Goal: Information Seeking & Learning: Learn about a topic

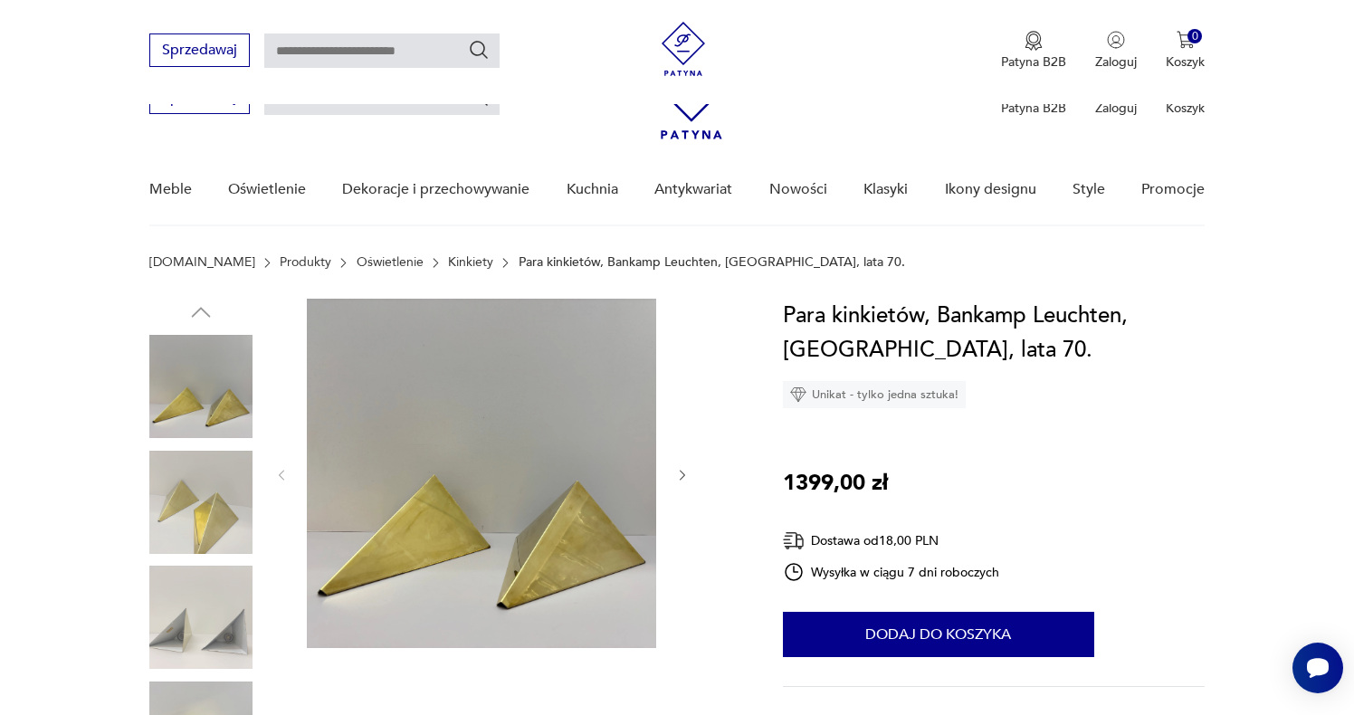
scroll to position [189, 0]
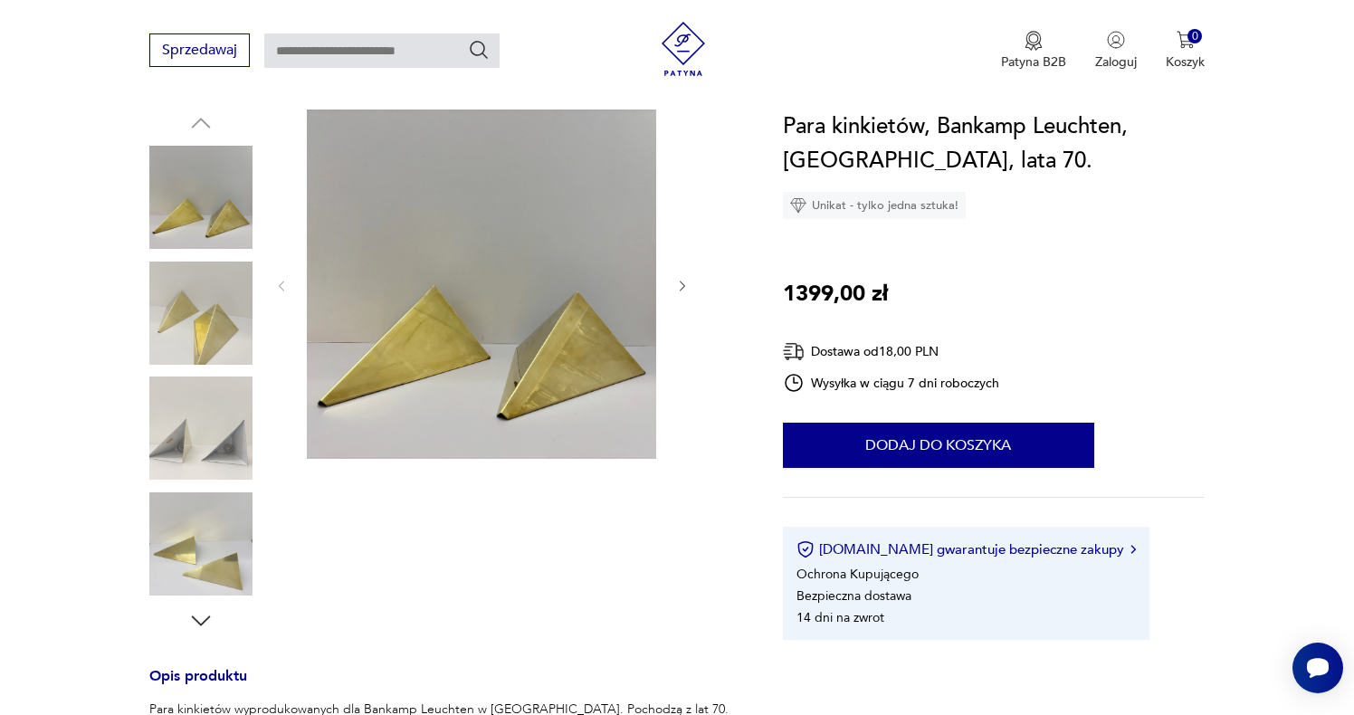
click at [239, 339] on img at bounding box center [200, 313] width 103 height 103
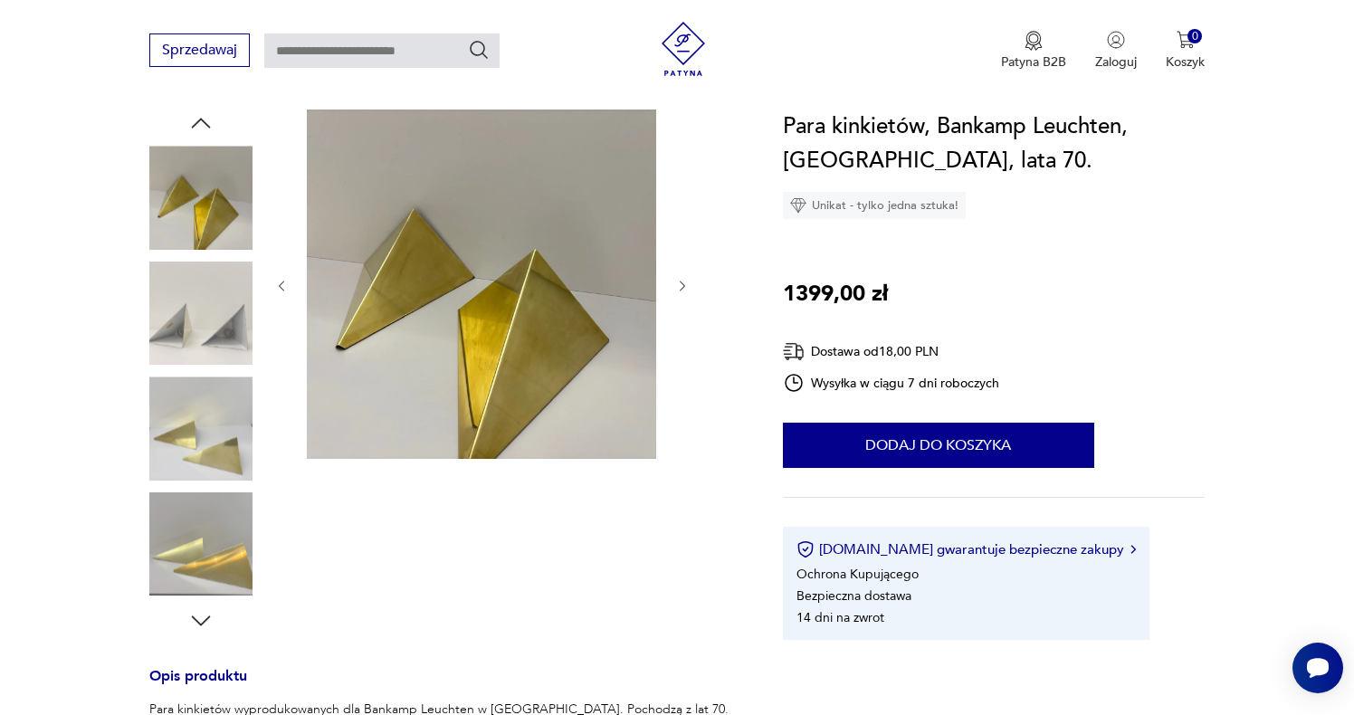
click at [195, 551] on img at bounding box center [200, 543] width 103 height 103
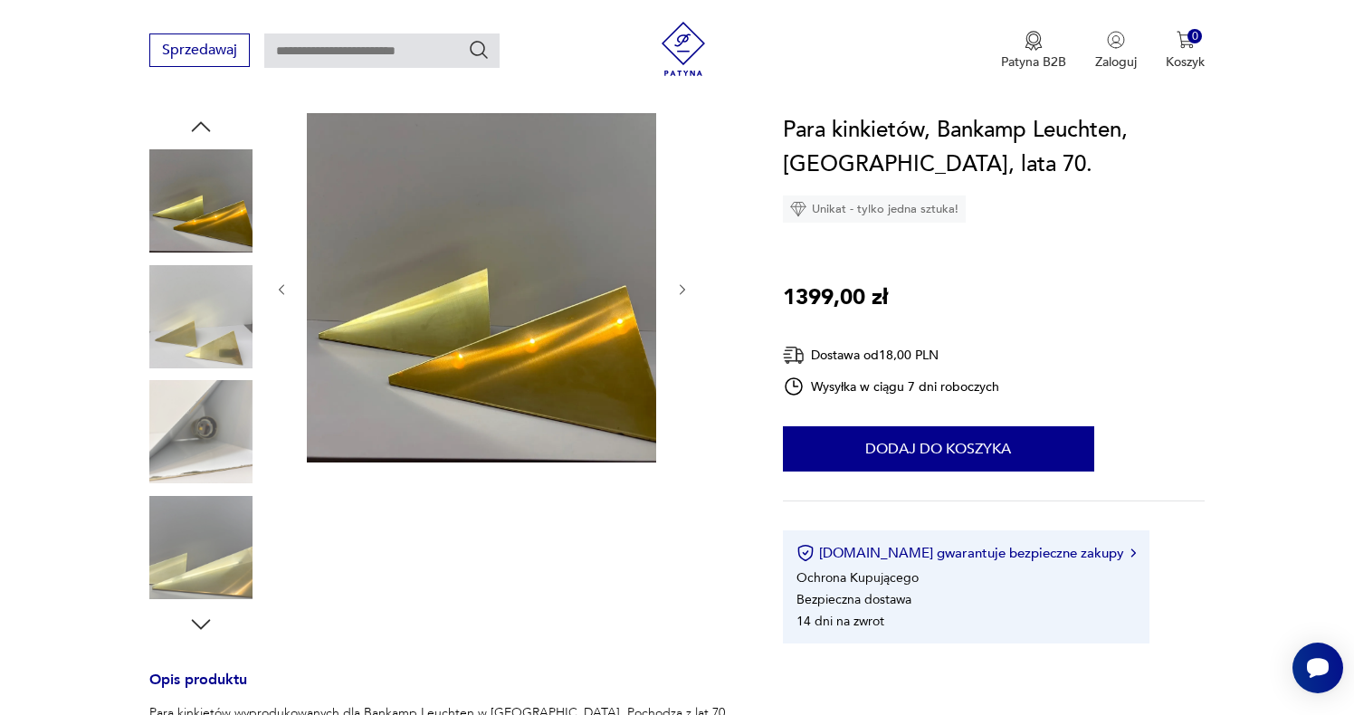
scroll to position [0, 0]
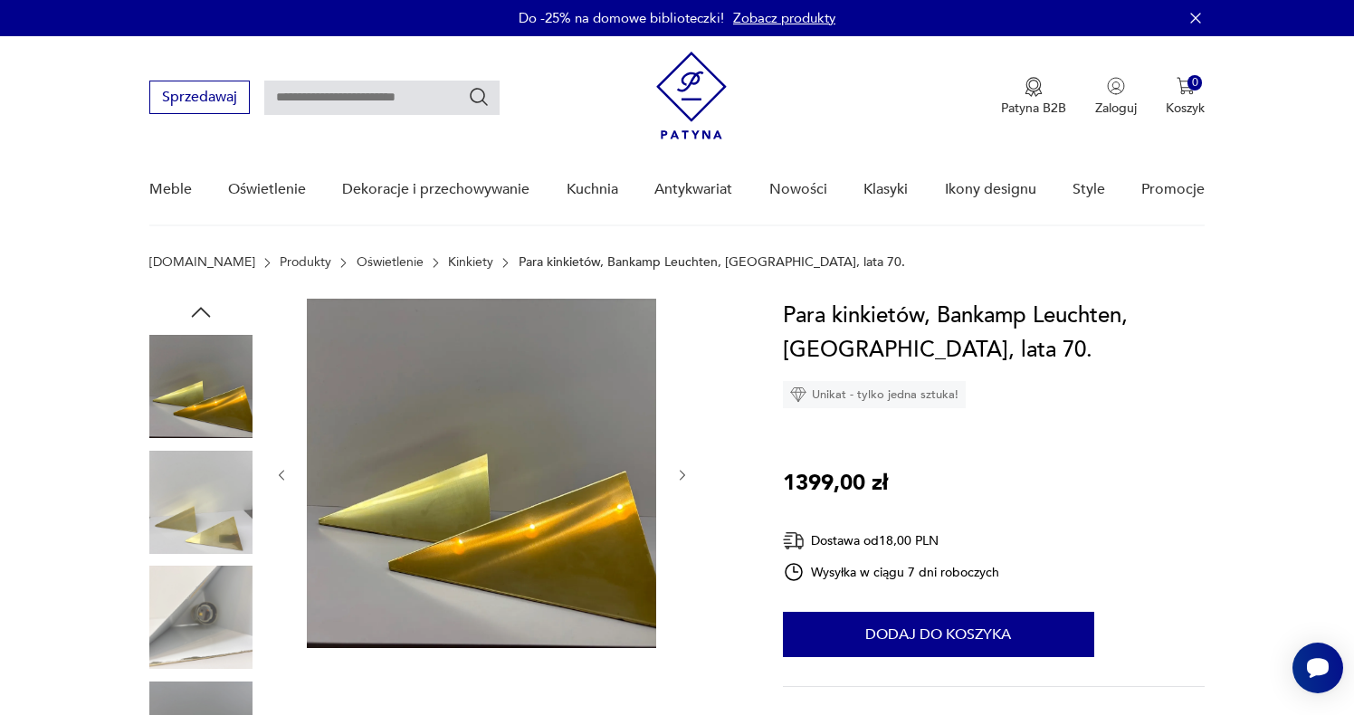
click at [214, 405] on img at bounding box center [200, 386] width 103 height 103
click at [230, 506] on img at bounding box center [200, 502] width 103 height 103
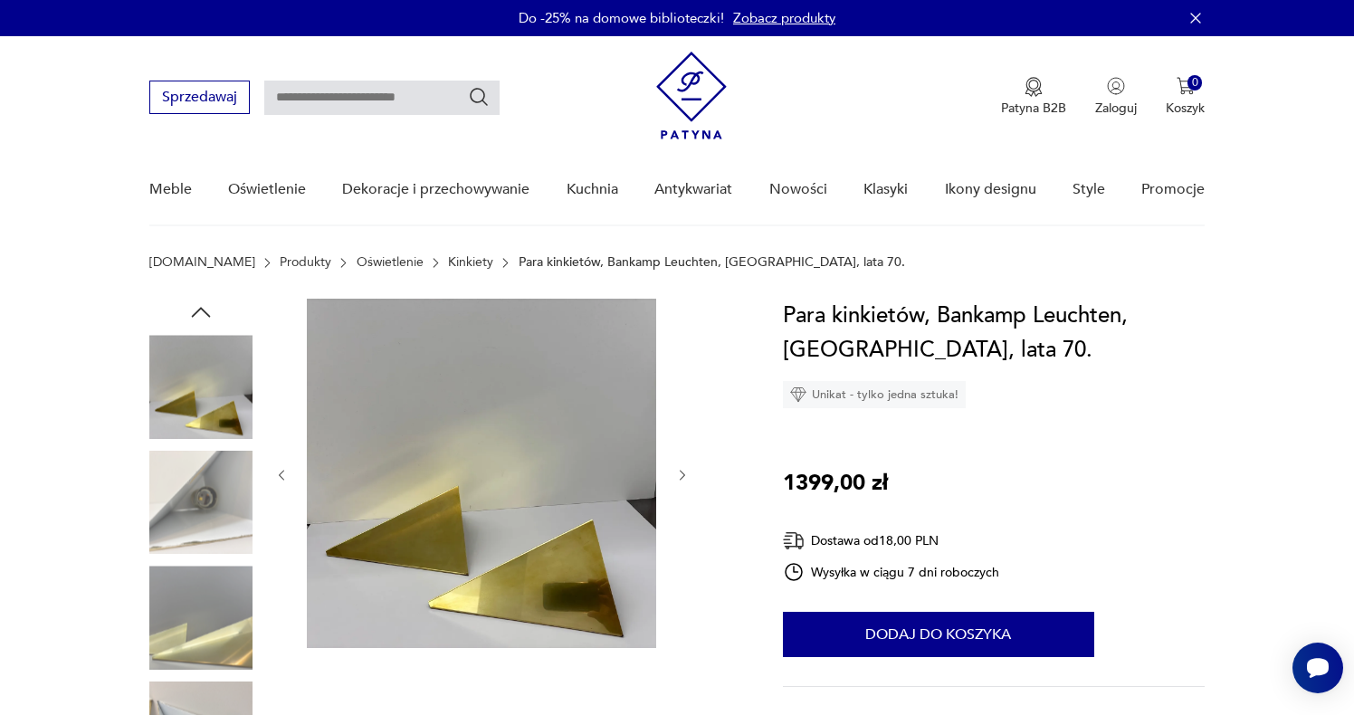
scroll to position [120, 0]
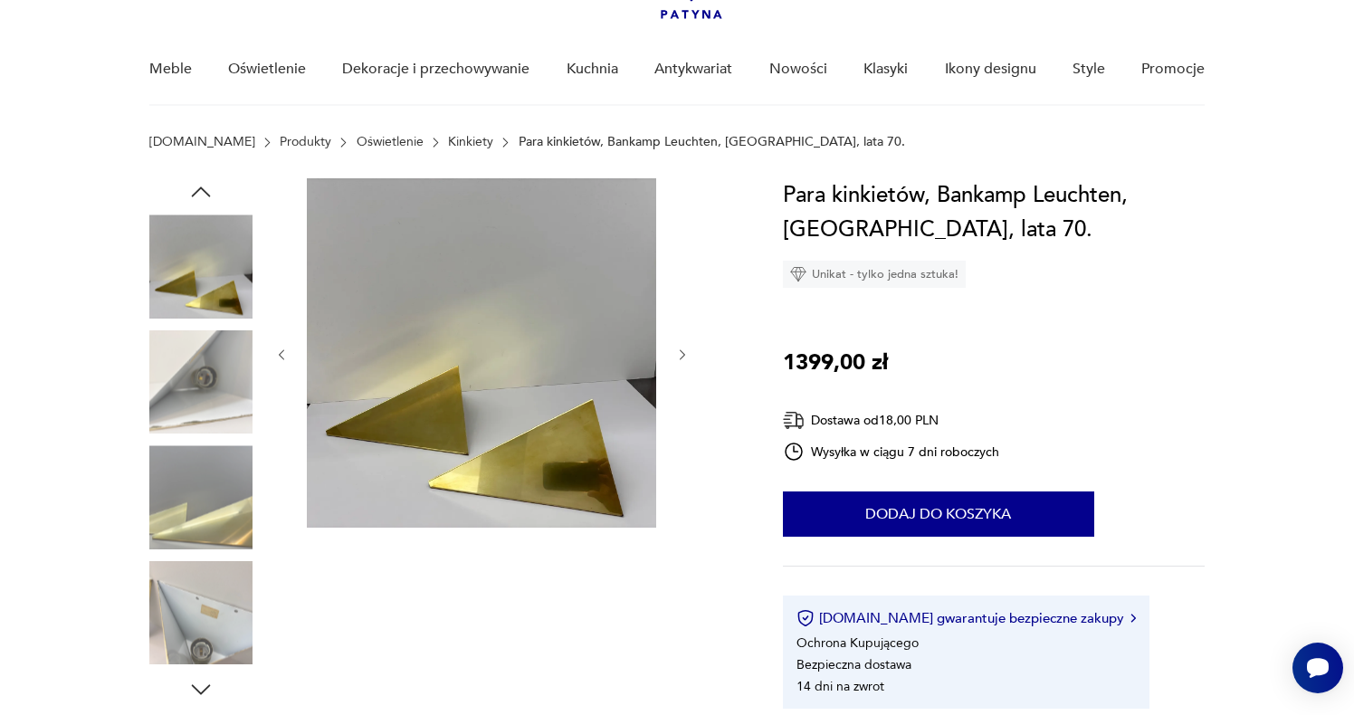
click at [205, 500] on img at bounding box center [200, 496] width 103 height 103
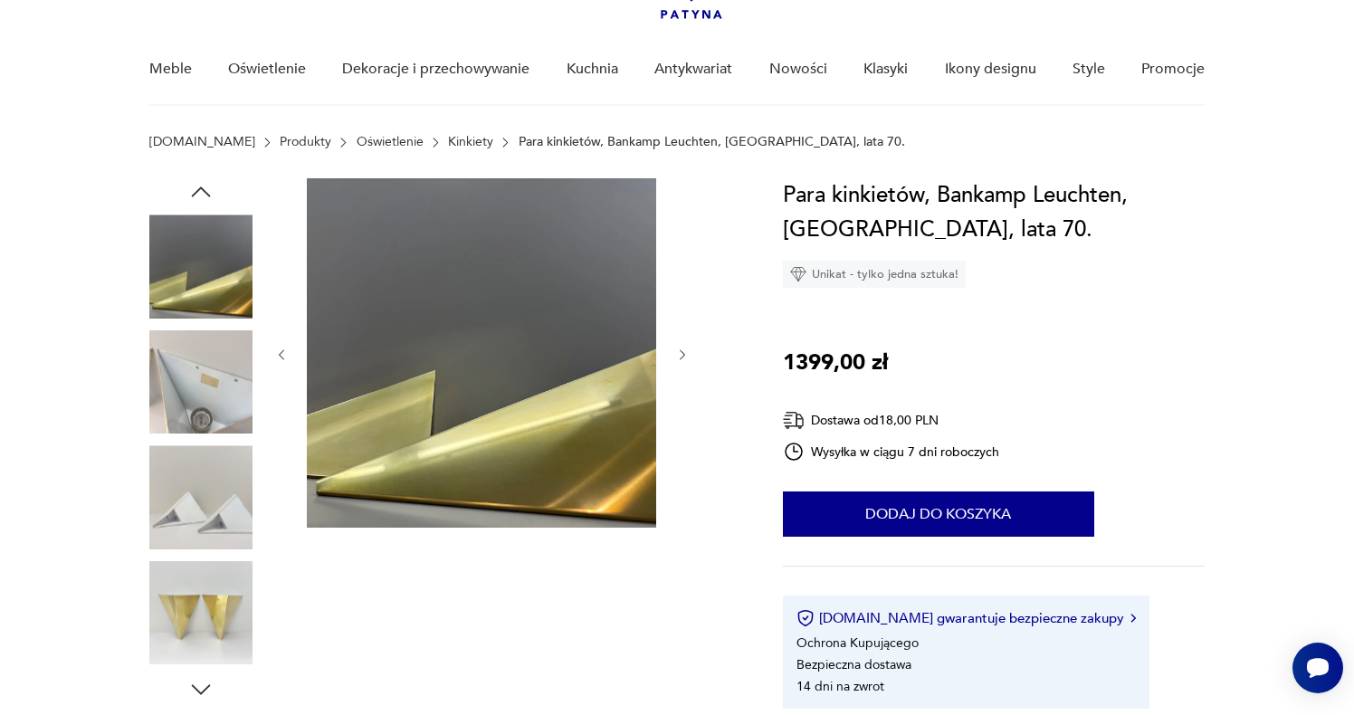
click at [171, 609] on img at bounding box center [200, 612] width 103 height 103
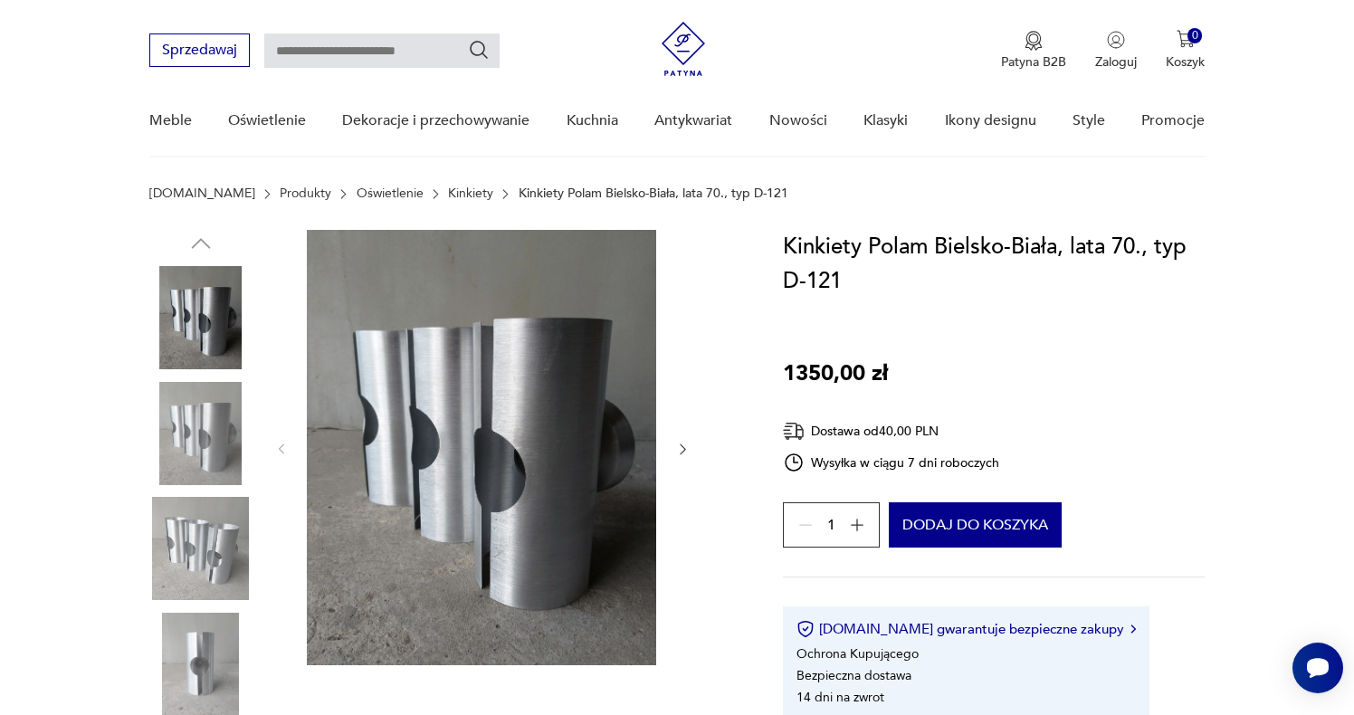
scroll to position [448, 0]
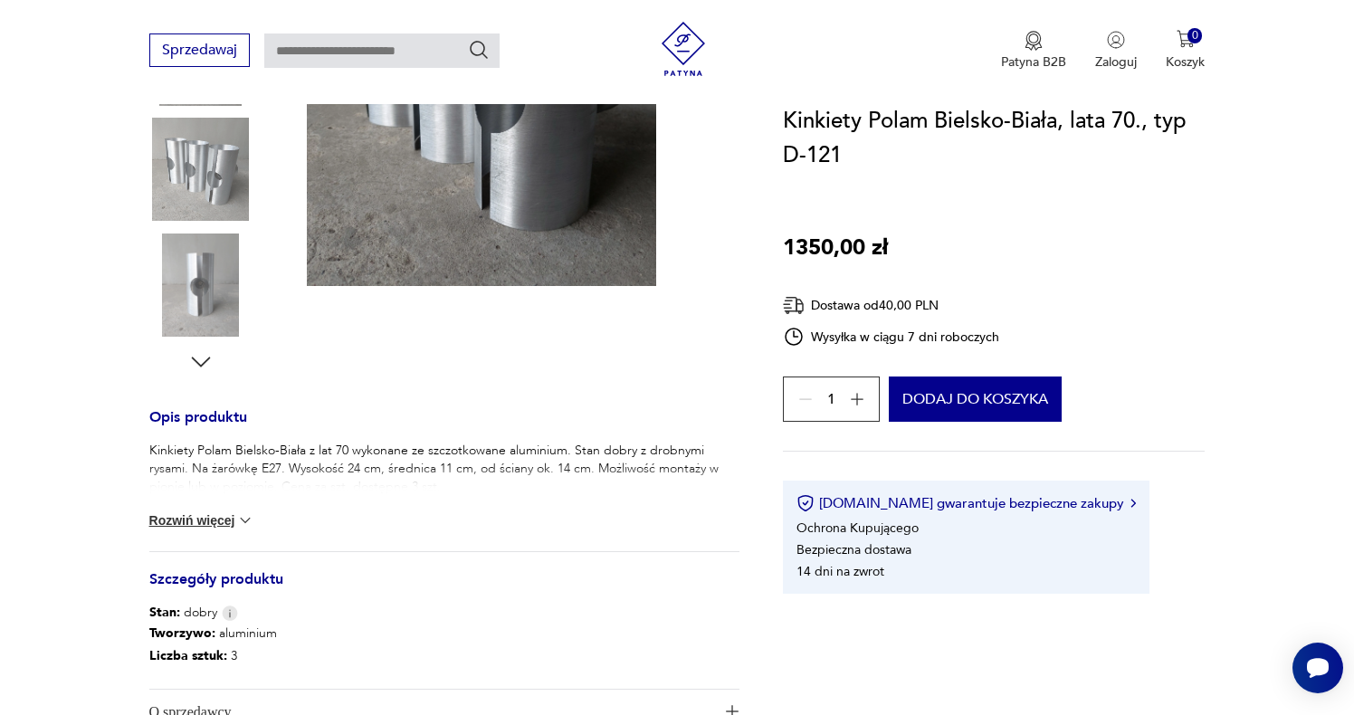
click at [195, 302] on img at bounding box center [200, 285] width 103 height 103
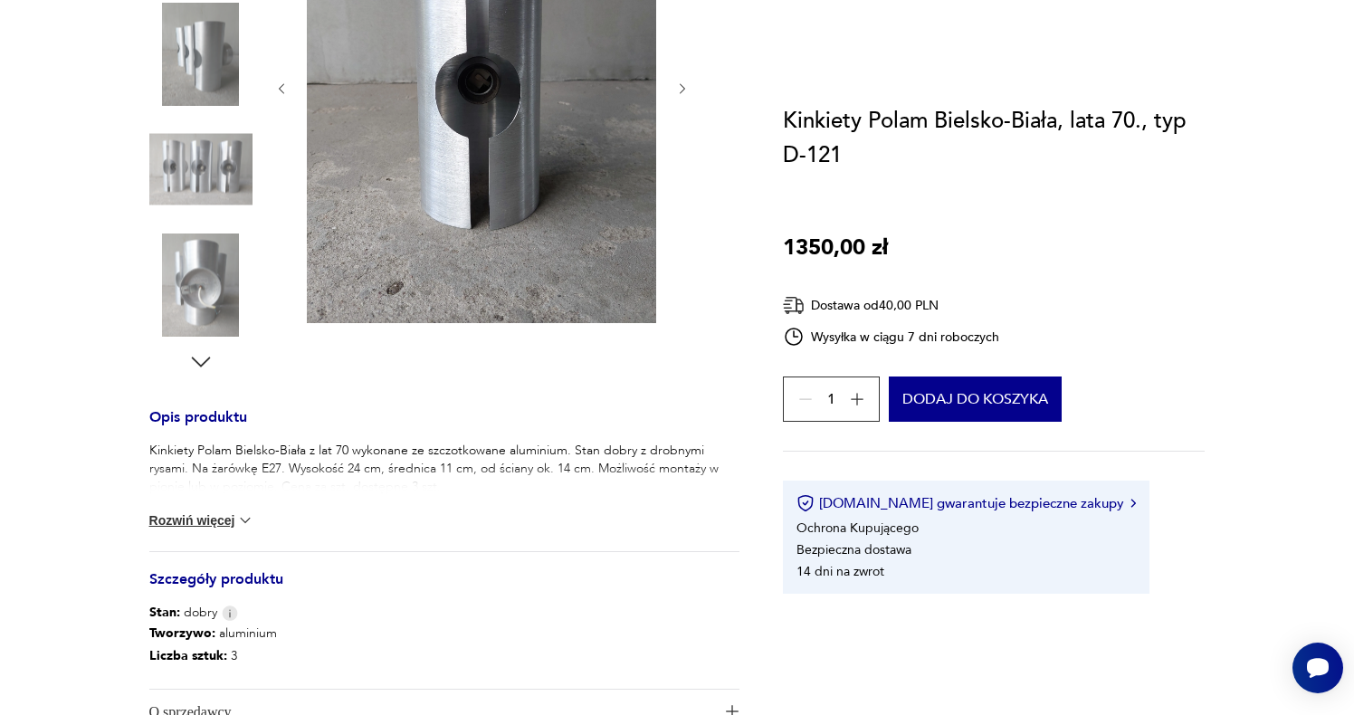
scroll to position [119, 0]
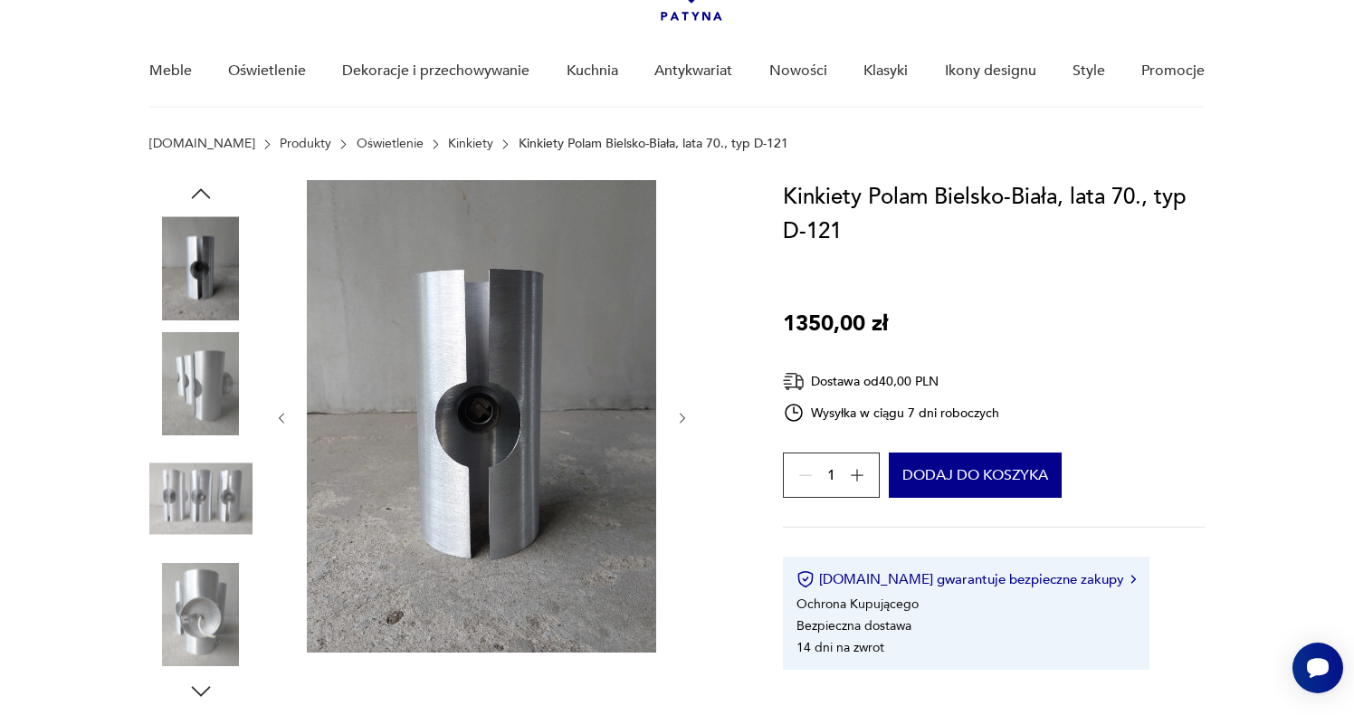
click at [226, 291] on img at bounding box center [200, 267] width 103 height 103
click at [194, 266] on img at bounding box center [200, 267] width 103 height 103
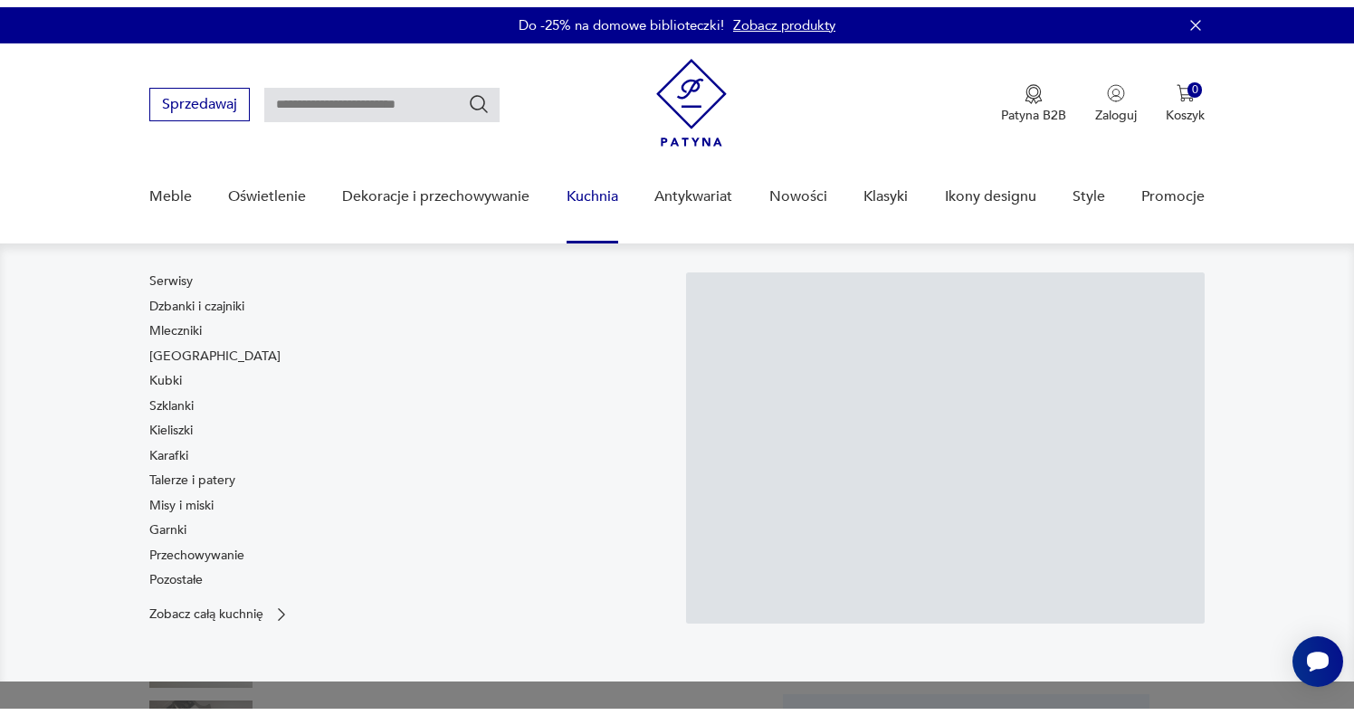
scroll to position [71, 0]
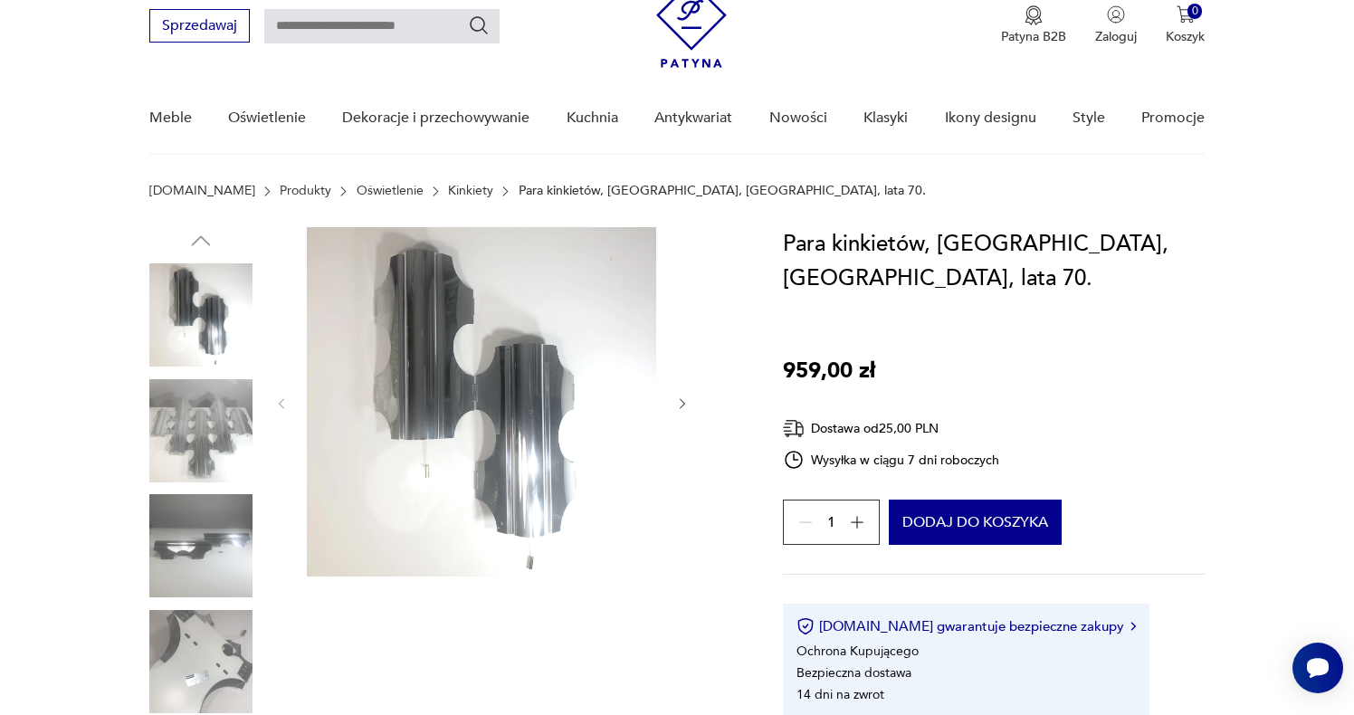
click at [195, 549] on img at bounding box center [200, 545] width 103 height 103
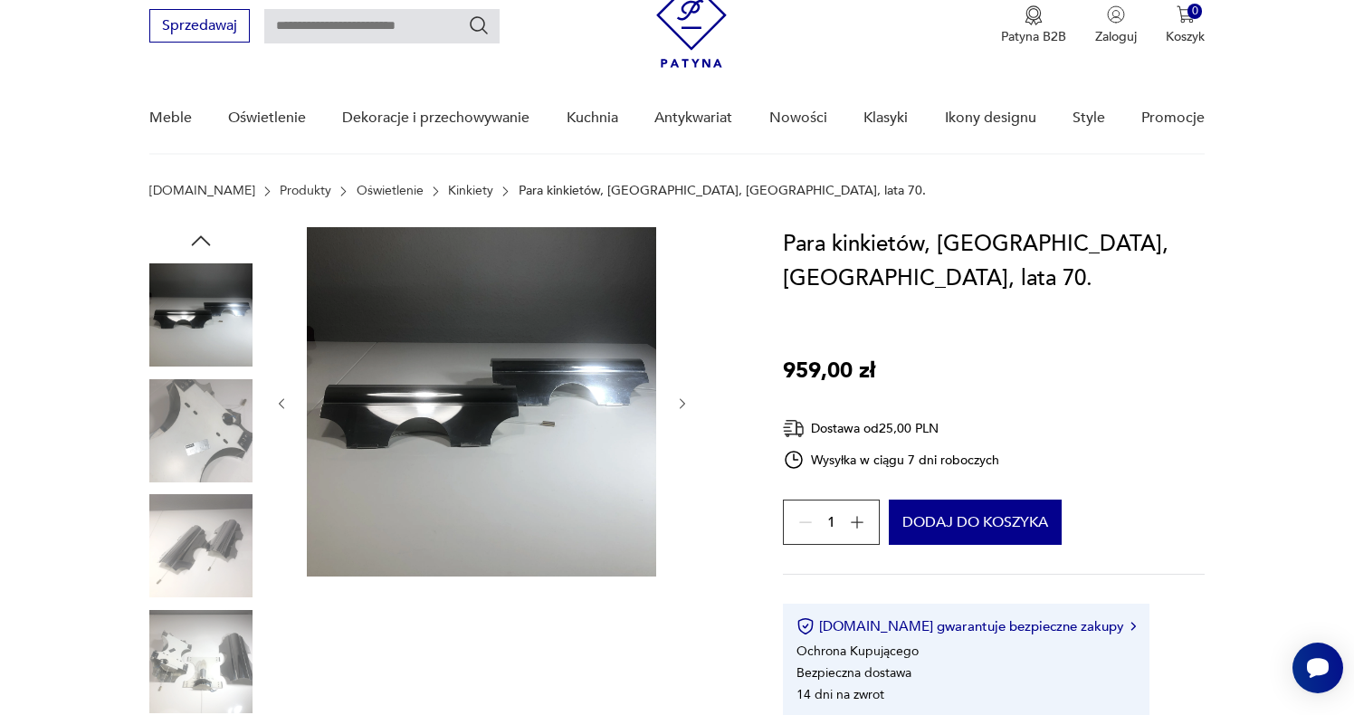
click at [204, 610] on img at bounding box center [200, 661] width 103 height 103
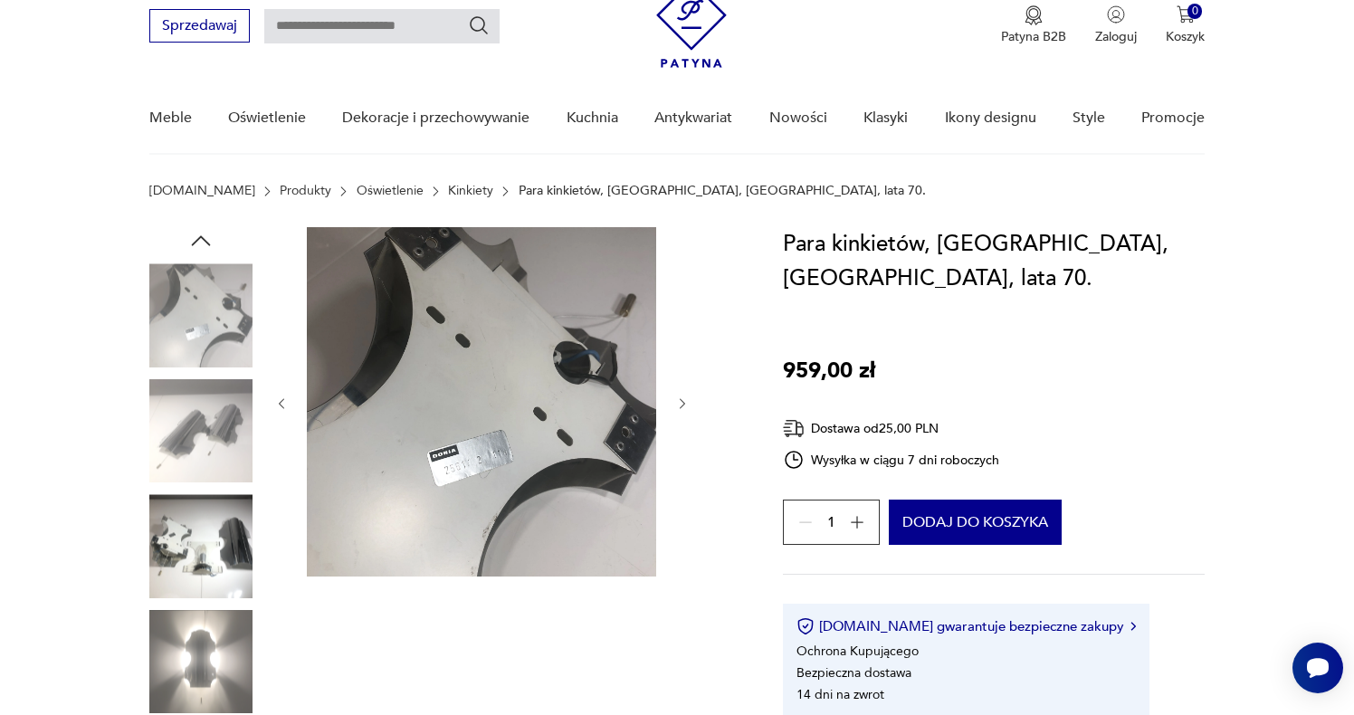
click at [201, 648] on img at bounding box center [200, 661] width 103 height 103
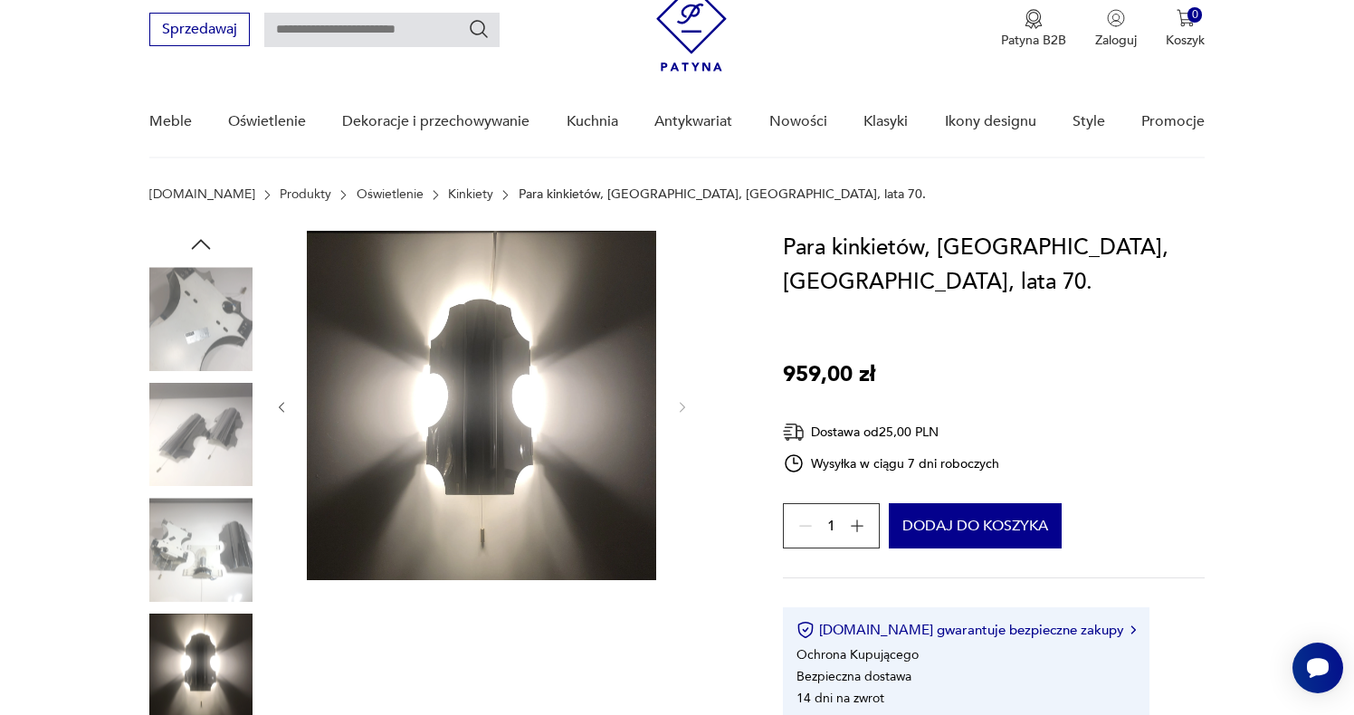
scroll to position [2, 0]
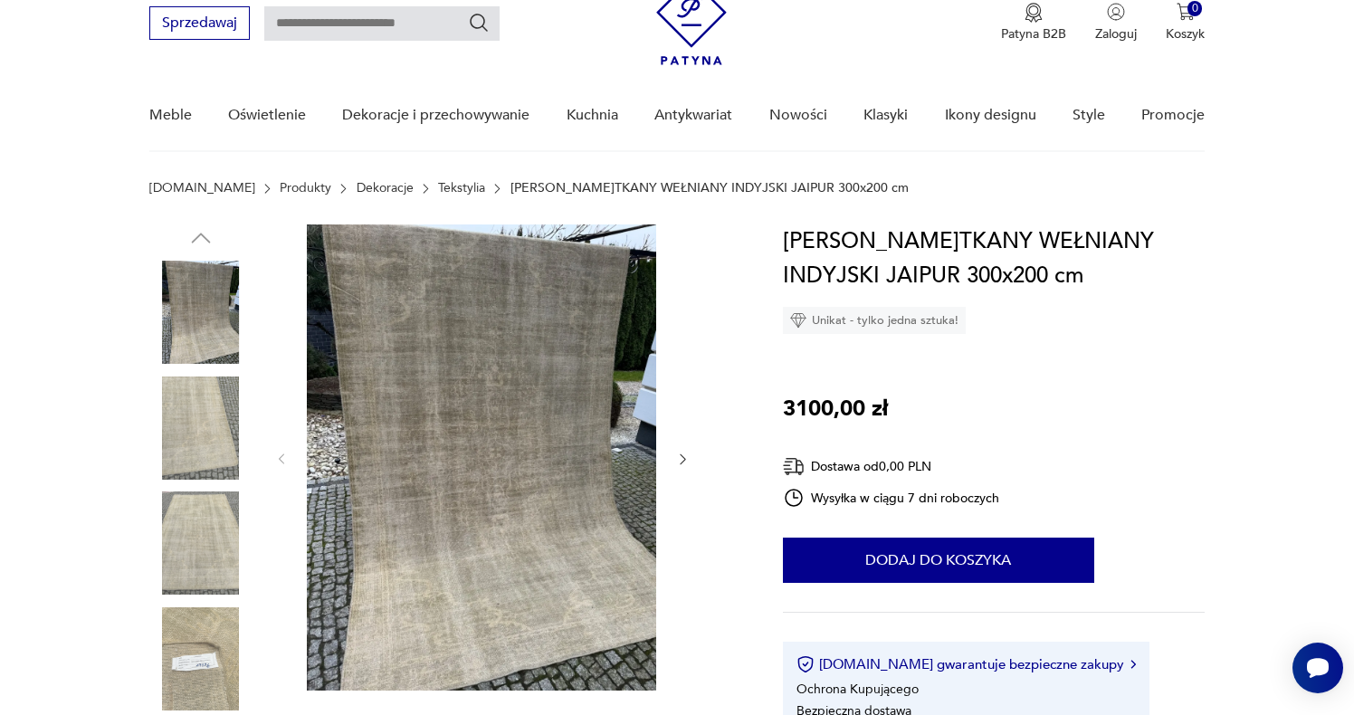
scroll to position [285, 0]
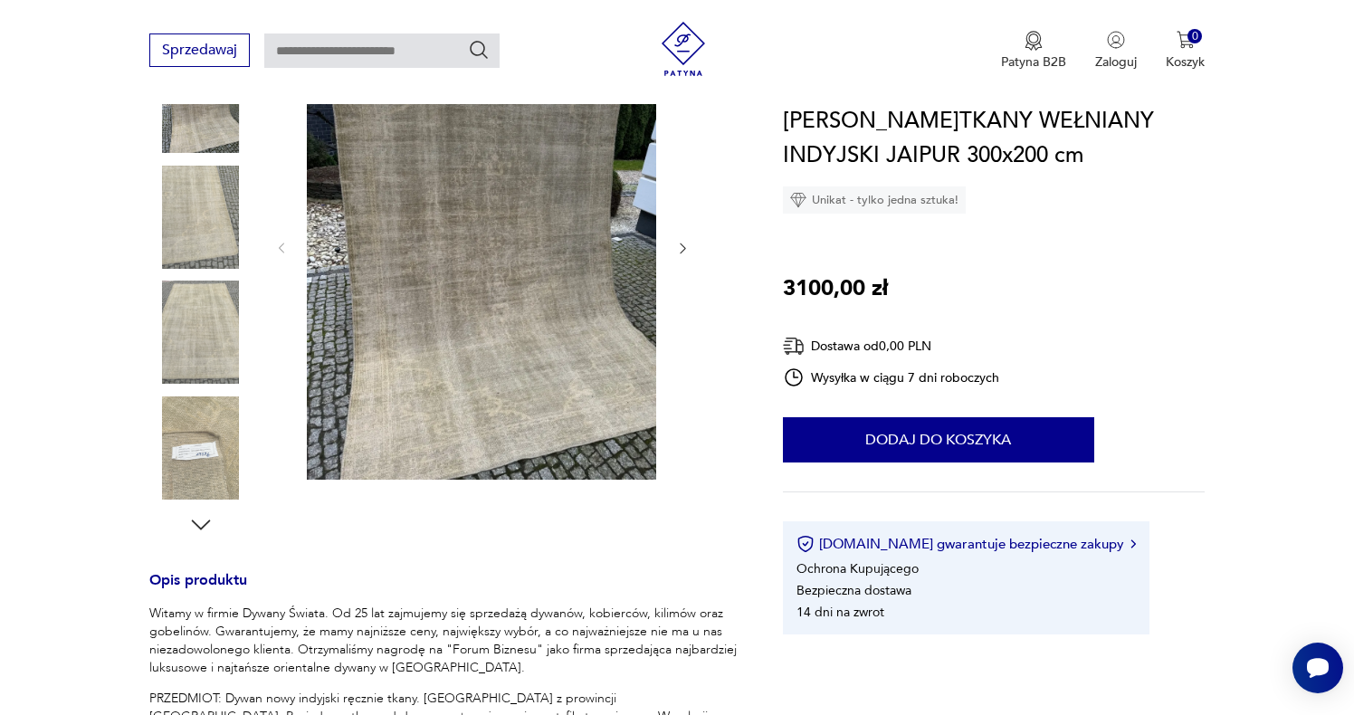
click at [239, 319] on img at bounding box center [200, 332] width 103 height 103
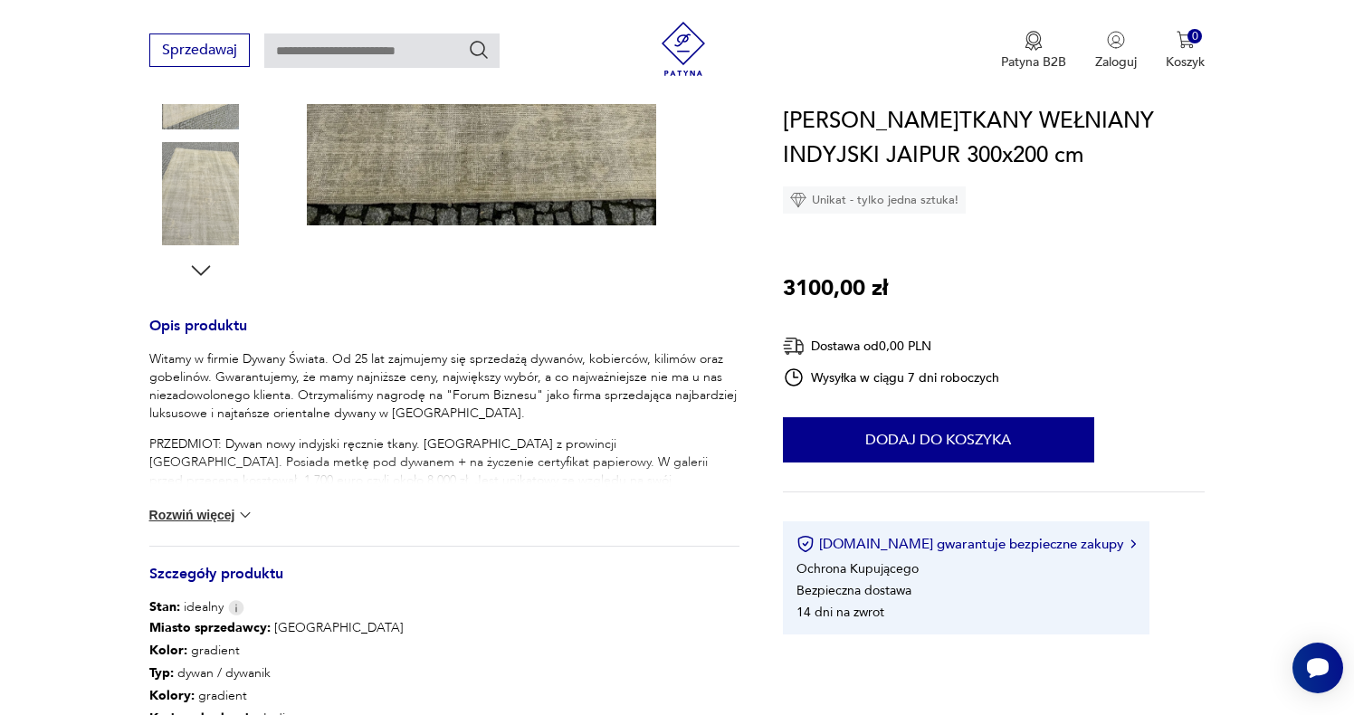
scroll to position [536, 0]
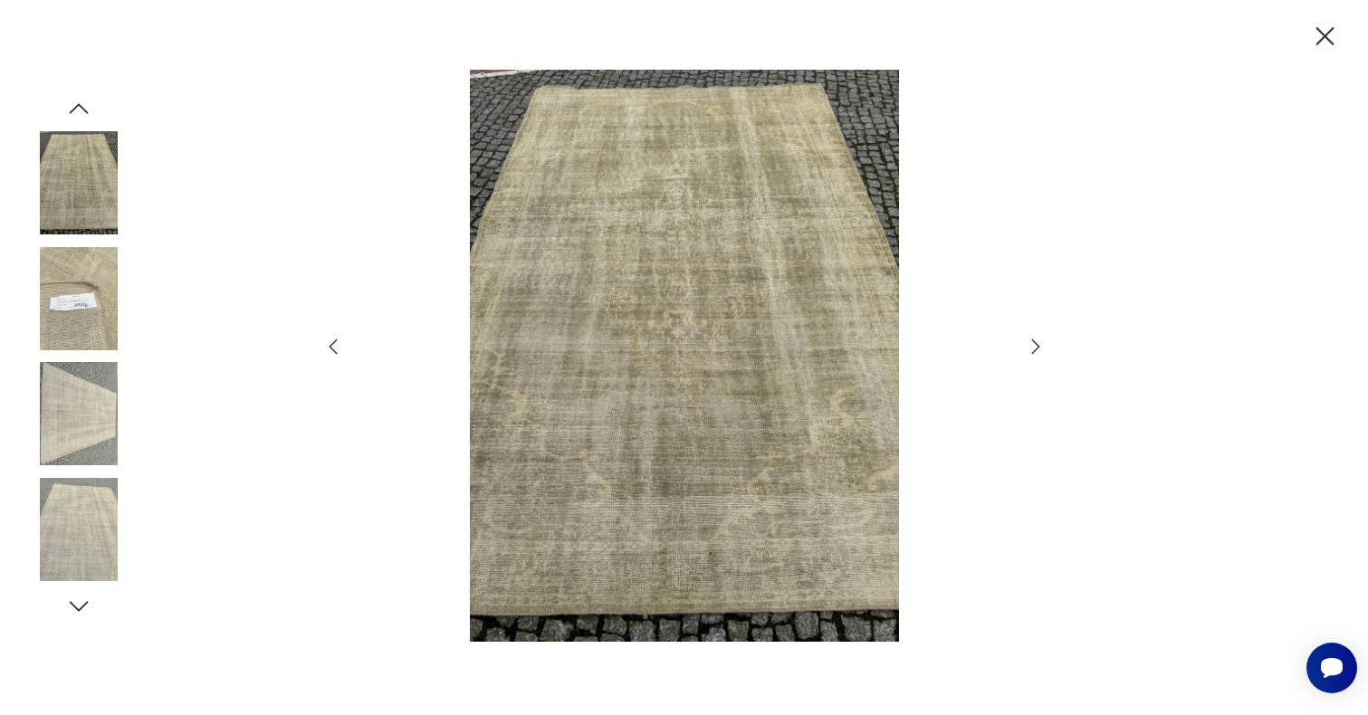
click at [1034, 349] on icon "button" at bounding box center [1036, 347] width 22 height 22
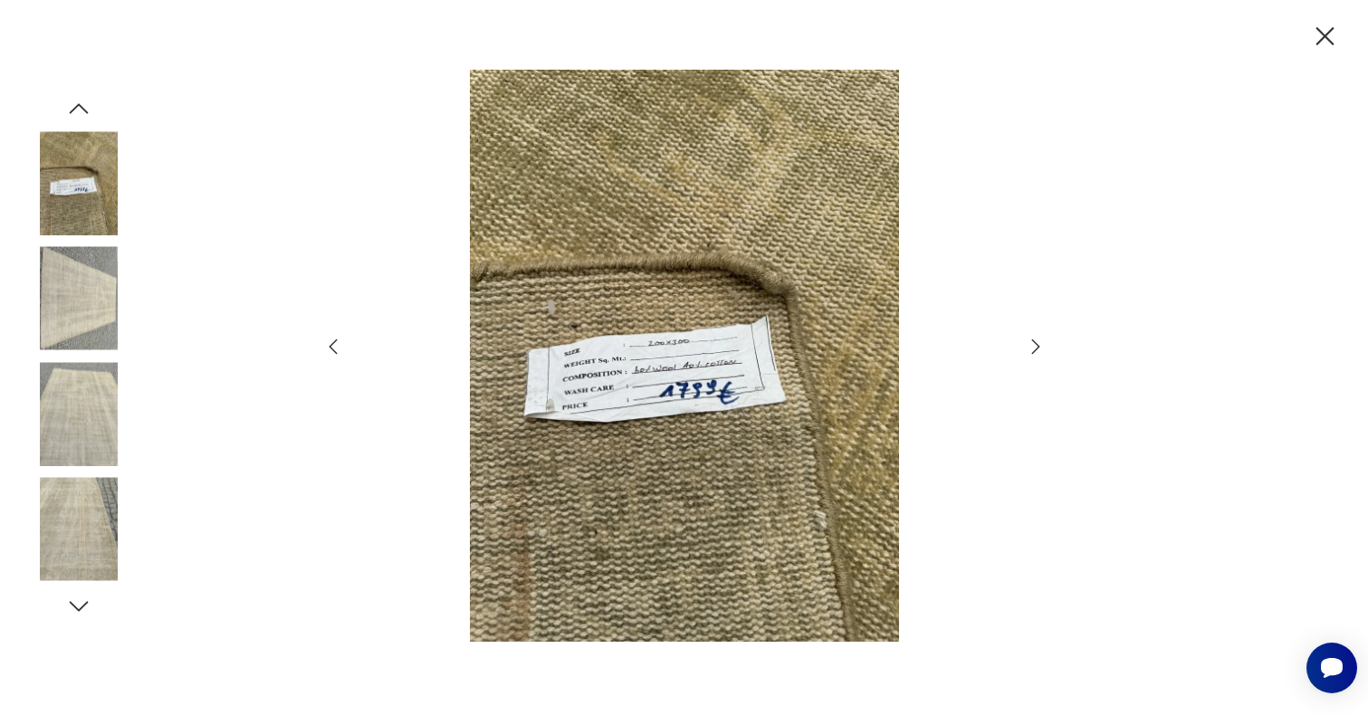
click at [1034, 349] on icon "button" at bounding box center [1036, 347] width 22 height 22
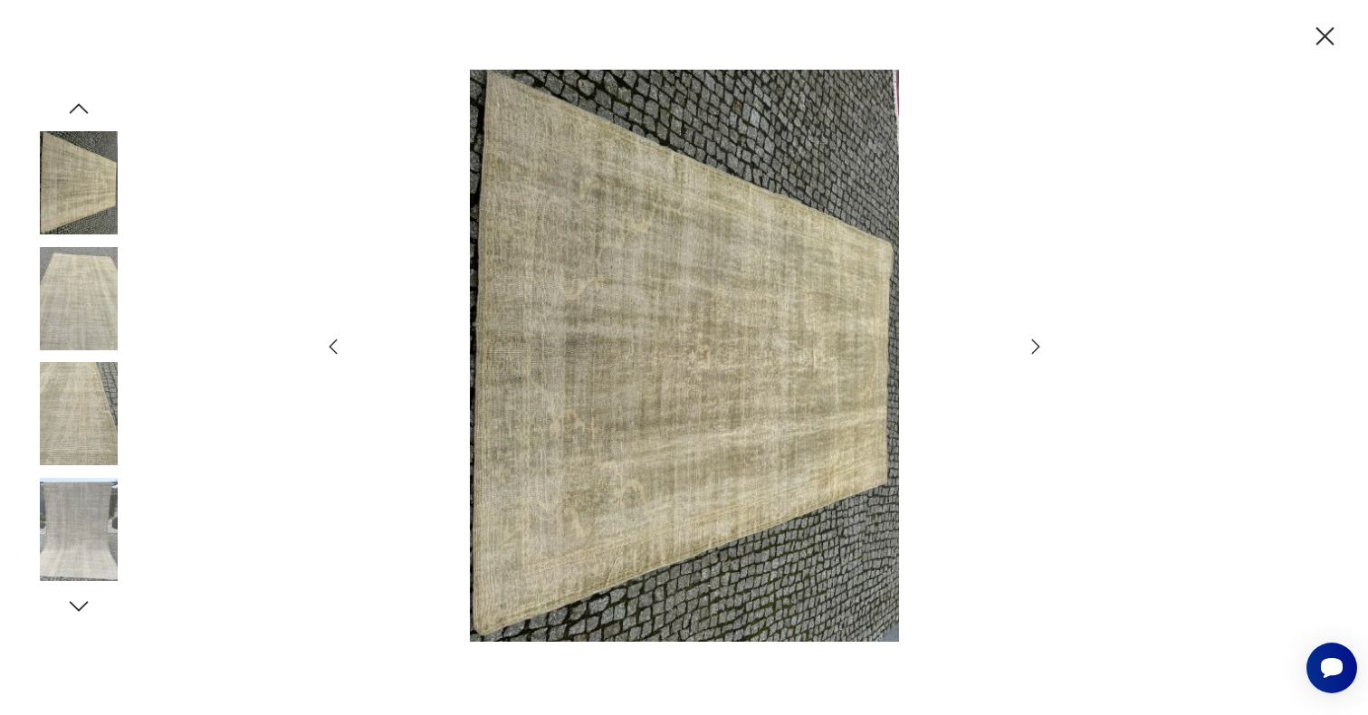
click at [1034, 349] on icon "button" at bounding box center [1036, 347] width 22 height 22
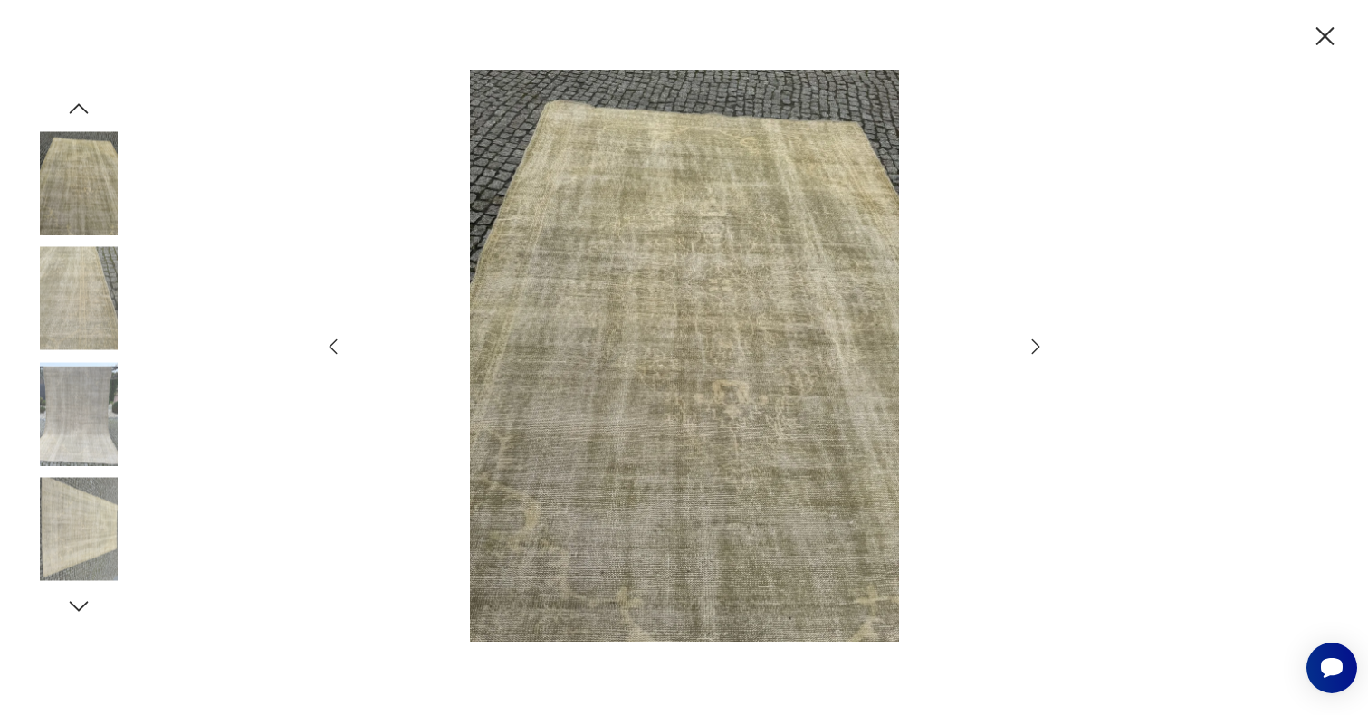
click at [1034, 349] on icon "button" at bounding box center [1036, 347] width 22 height 22
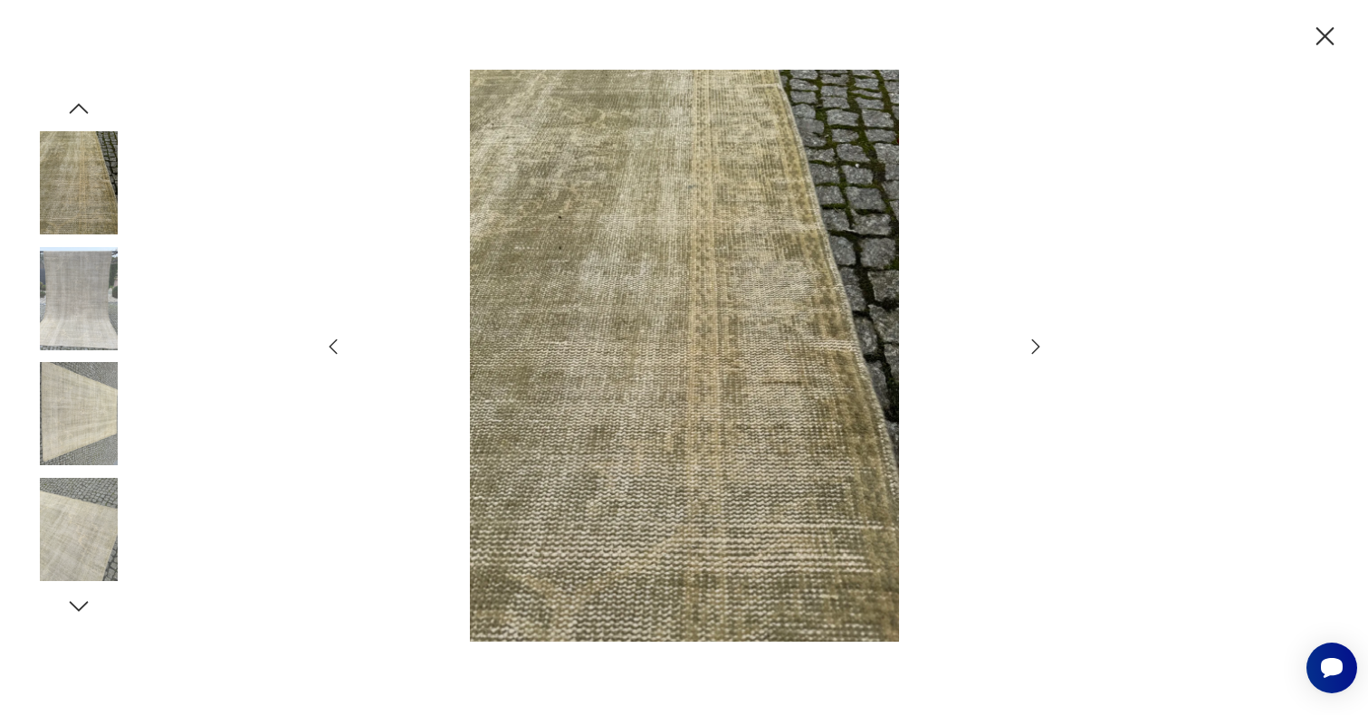
click at [1034, 349] on icon "button" at bounding box center [1036, 347] width 22 height 22
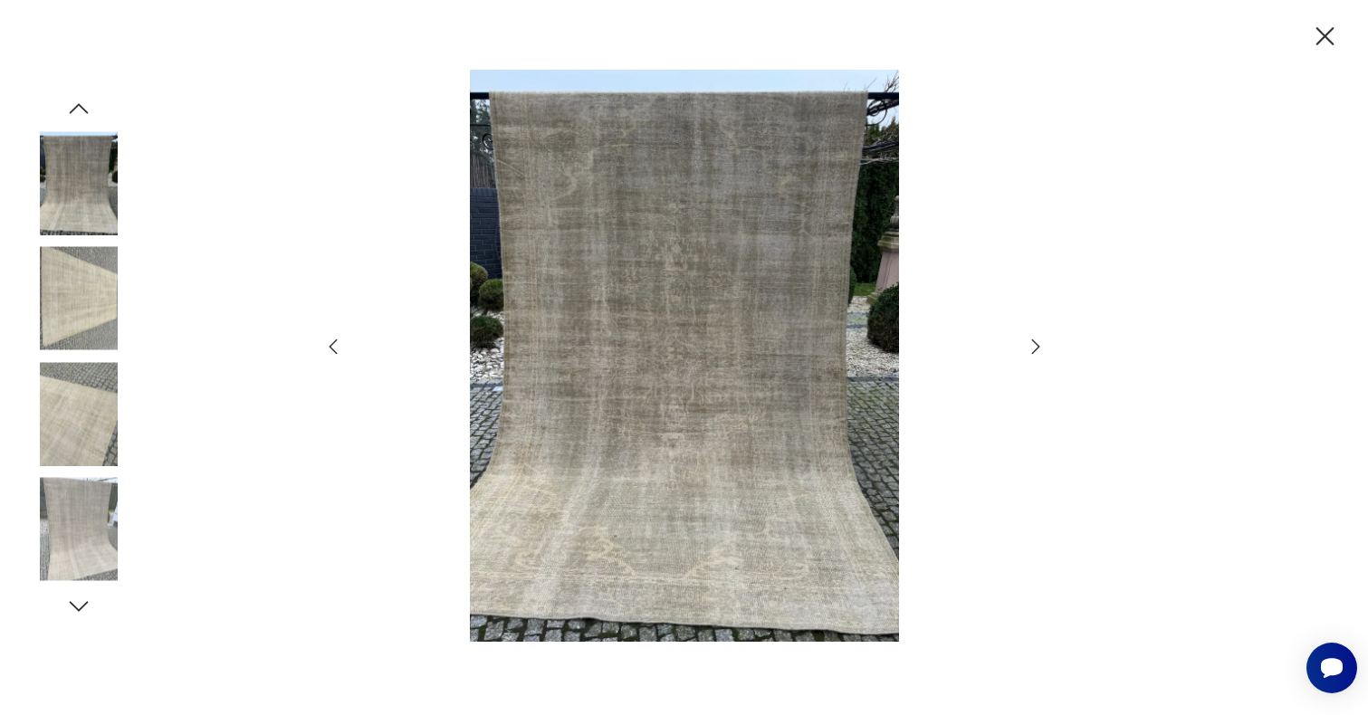
click at [1034, 349] on icon "button" at bounding box center [1036, 347] width 22 height 22
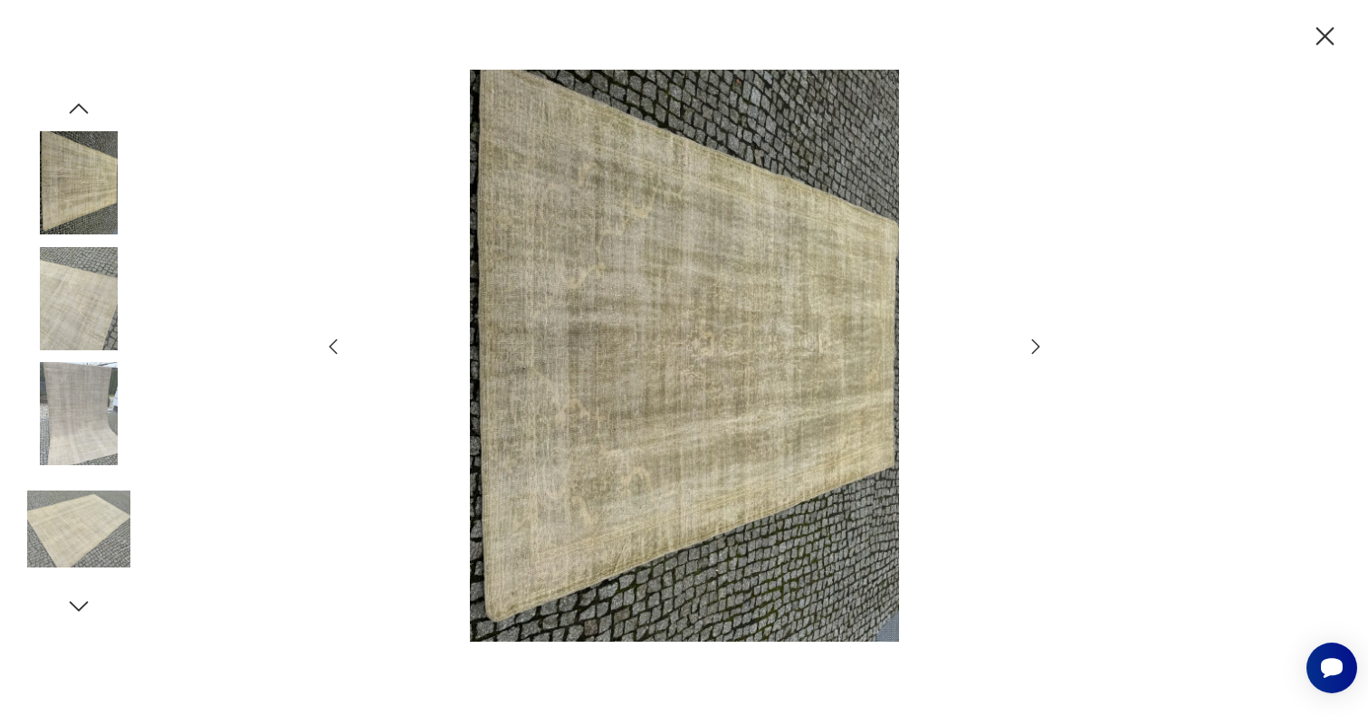
click at [1034, 349] on icon "button" at bounding box center [1036, 347] width 22 height 22
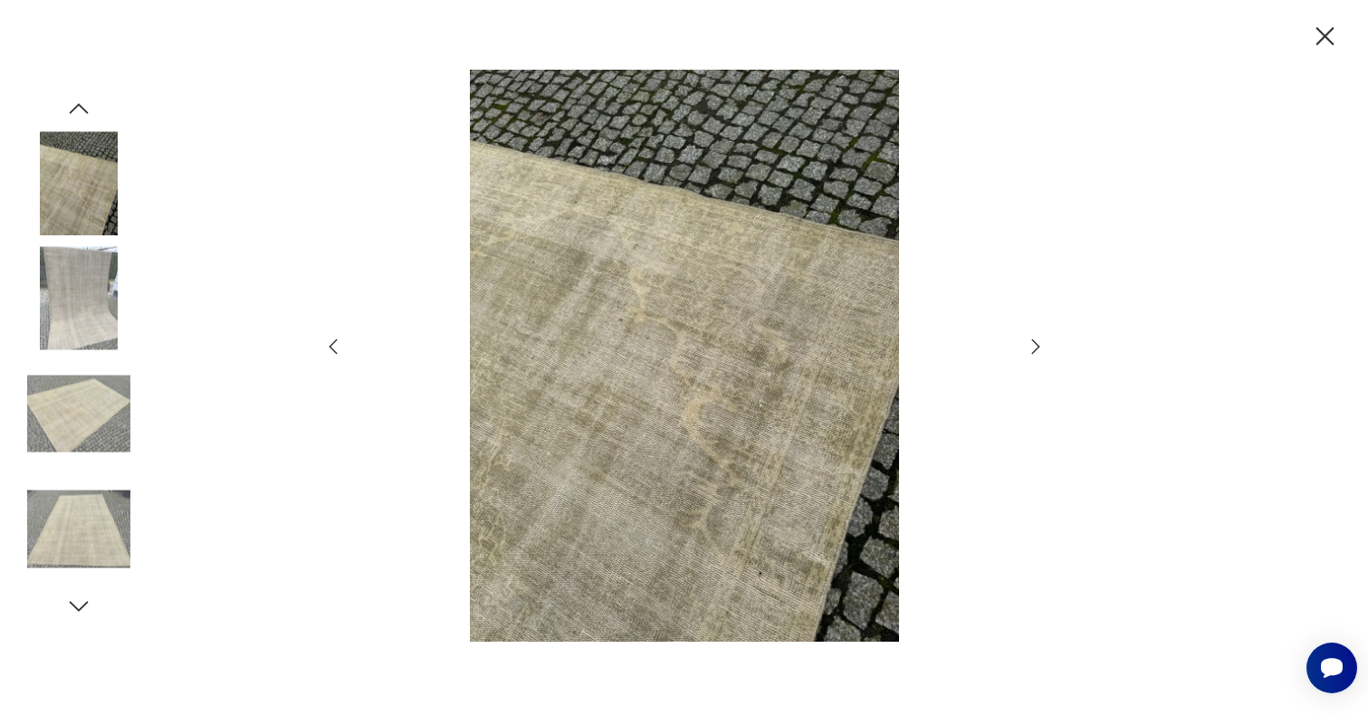
click at [1034, 349] on icon "button" at bounding box center [1036, 347] width 22 height 22
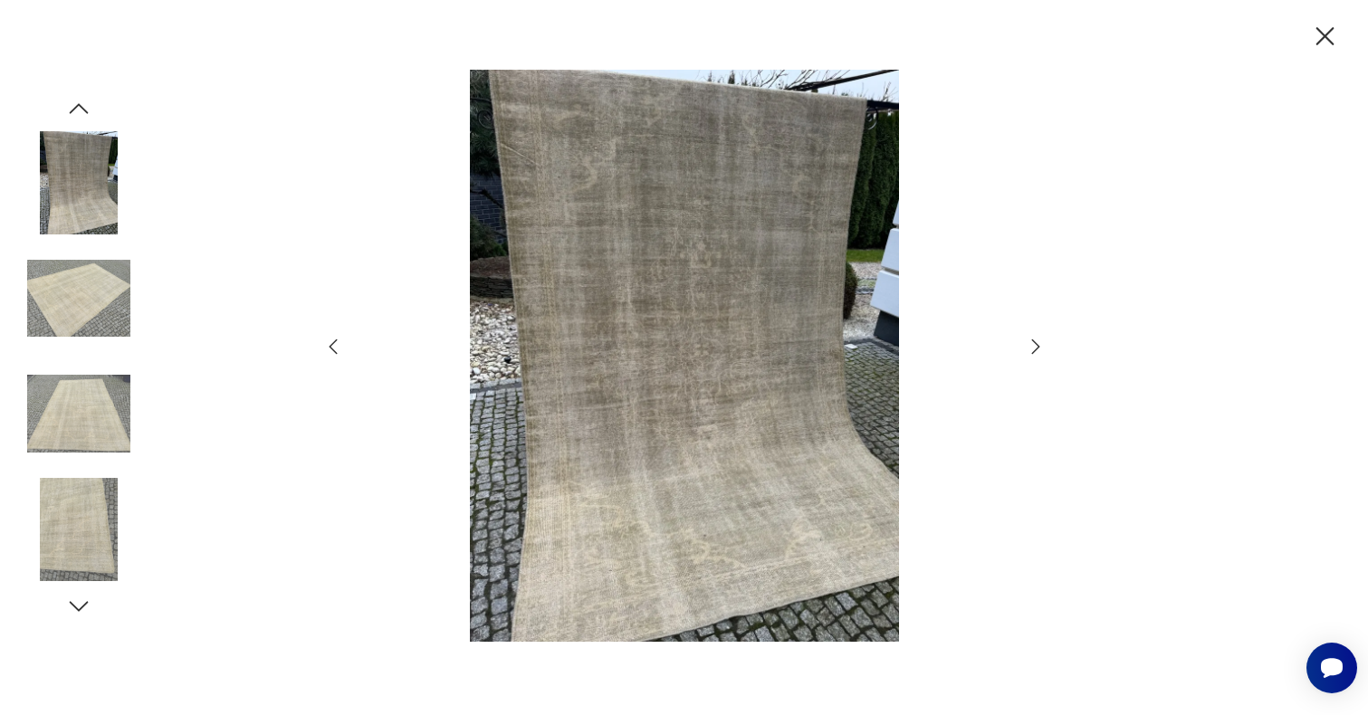
click at [1034, 349] on icon "button" at bounding box center [1036, 347] width 22 height 22
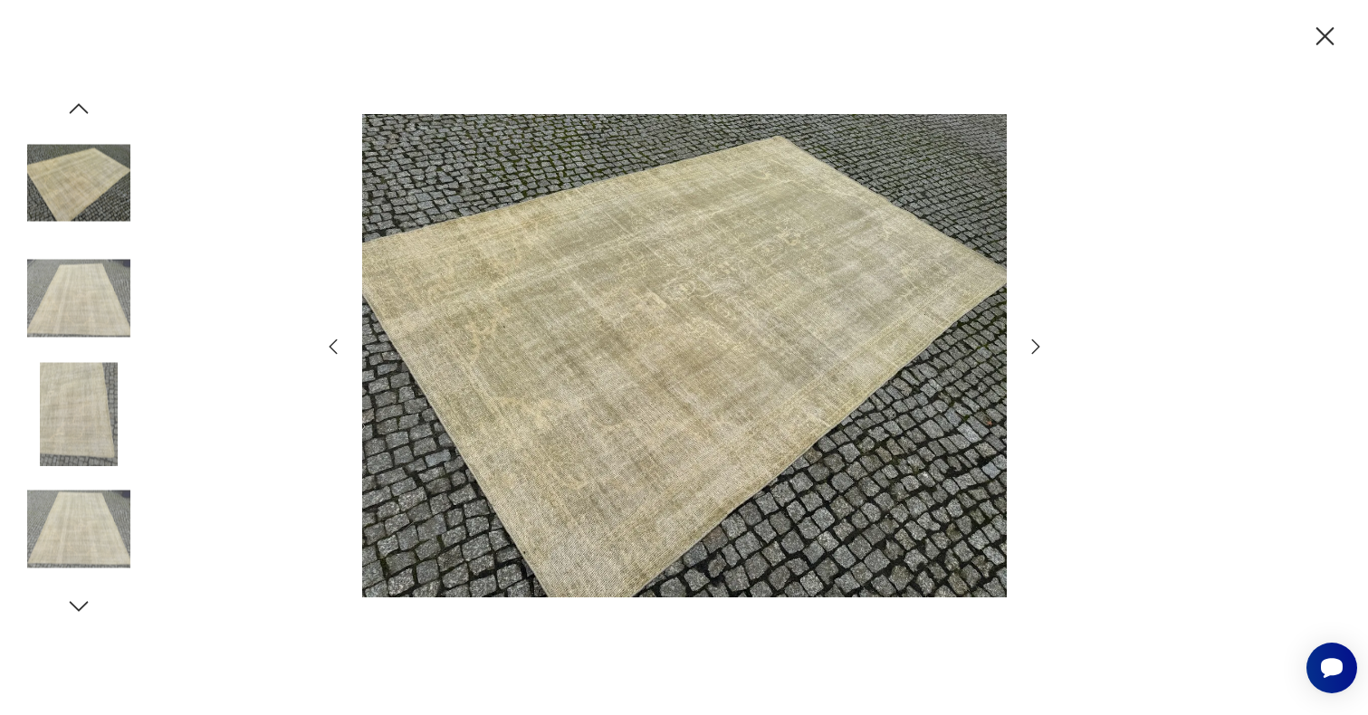
click at [1173, 119] on div at bounding box center [684, 357] width 1368 height 715
click at [1030, 346] on icon "button" at bounding box center [1036, 347] width 22 height 22
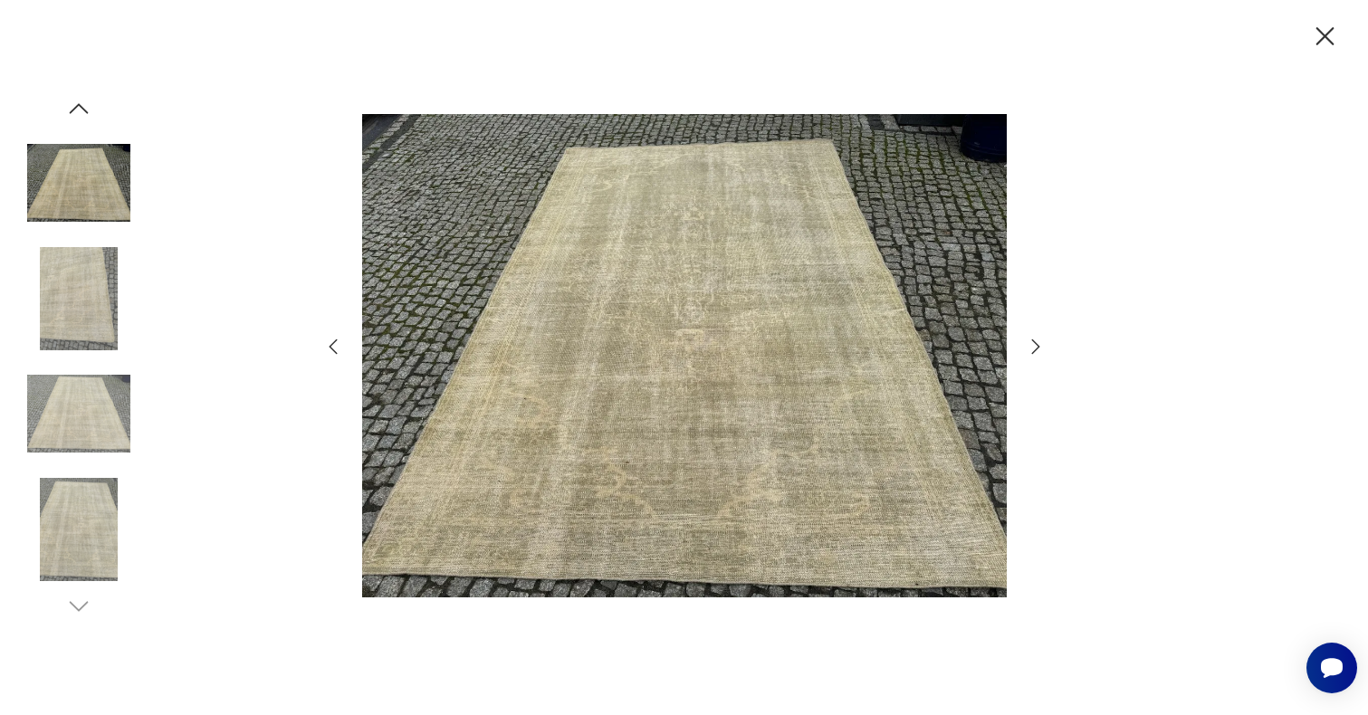
click at [1030, 347] on icon "button" at bounding box center [1036, 347] width 22 height 22
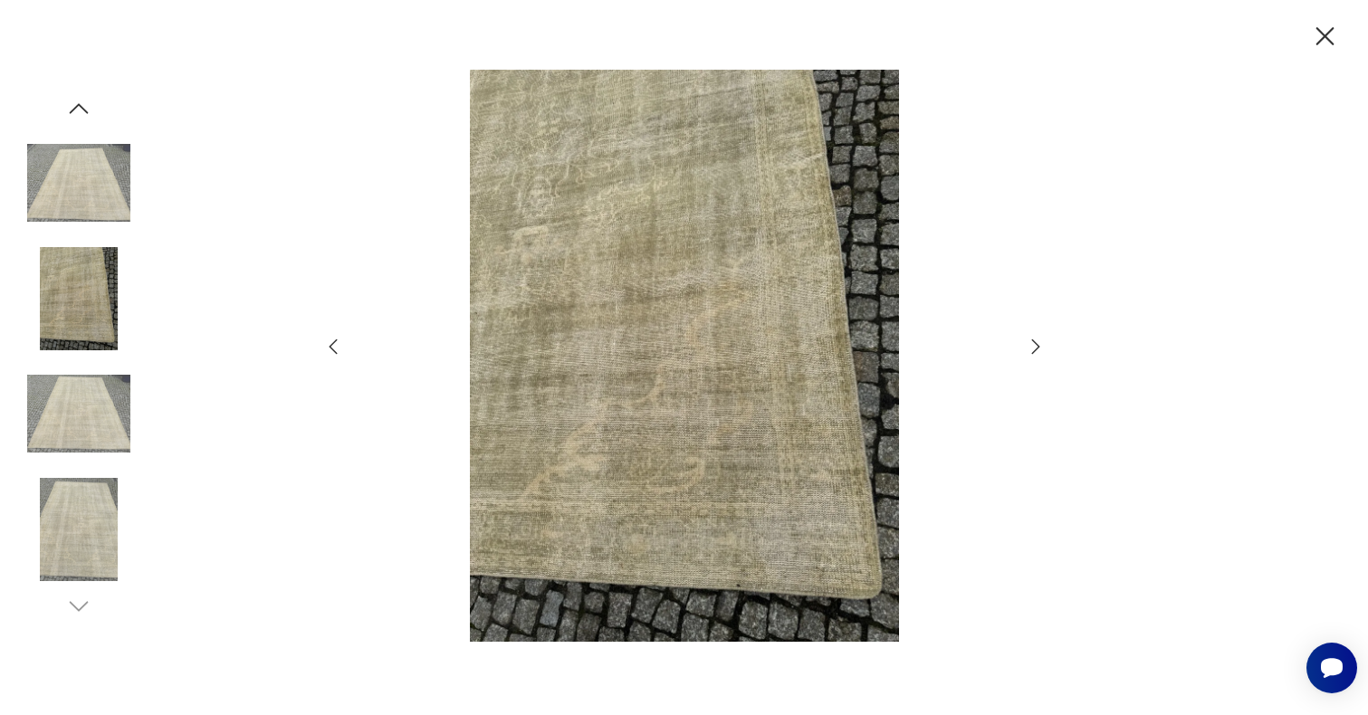
click at [1030, 347] on icon "button" at bounding box center [1036, 347] width 22 height 22
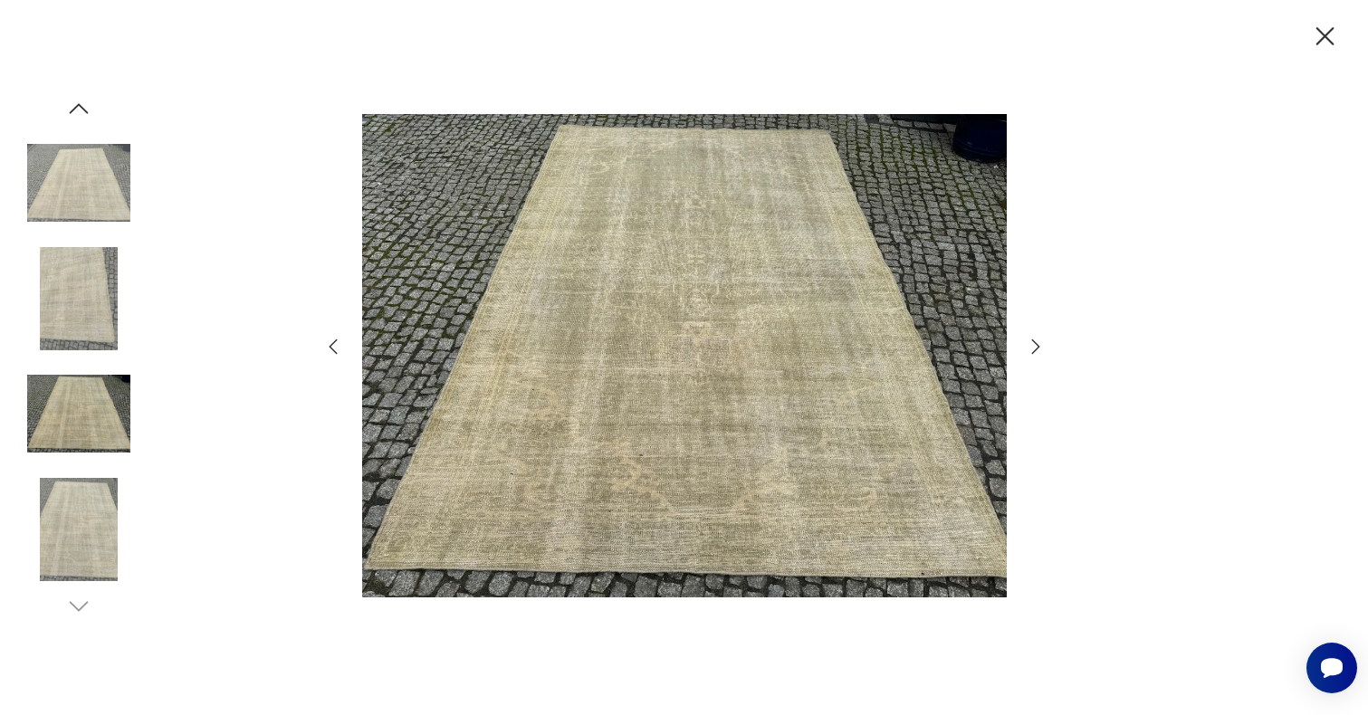
click at [1330, 42] on icon "button" at bounding box center [1325, 36] width 18 height 18
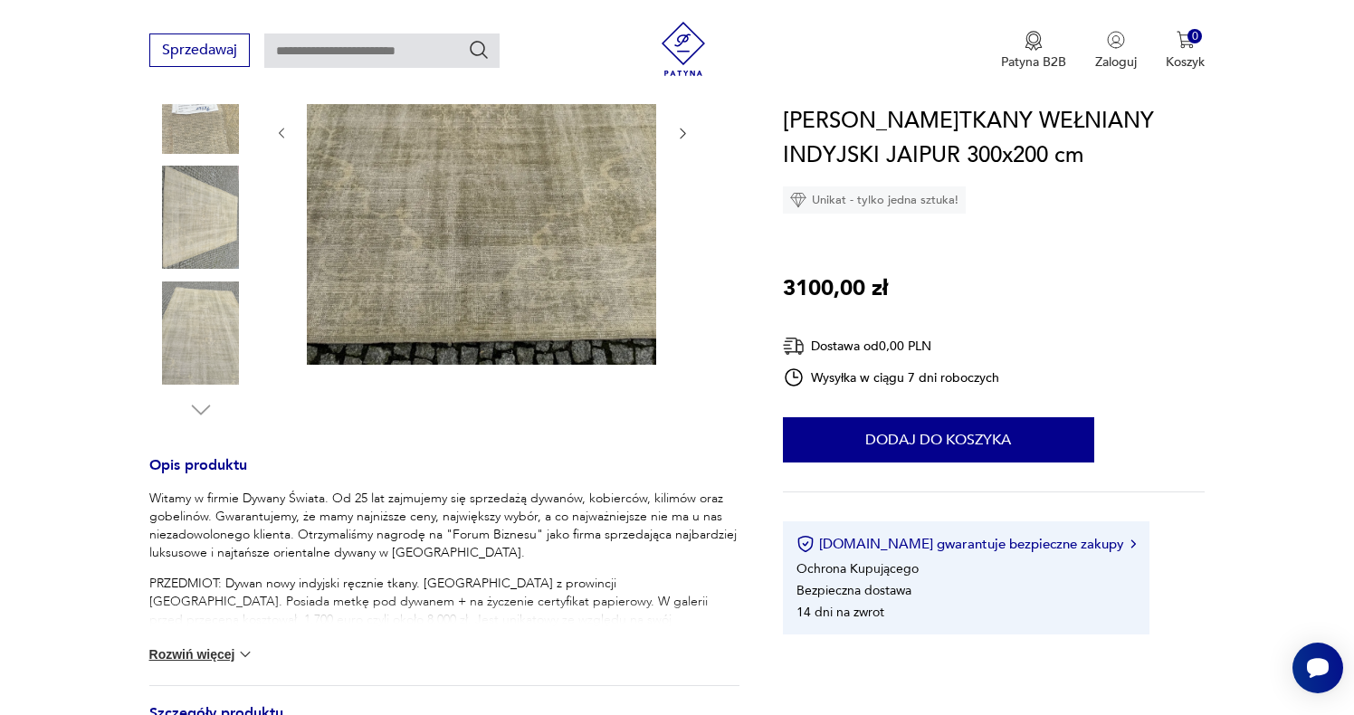
scroll to position [207, 0]
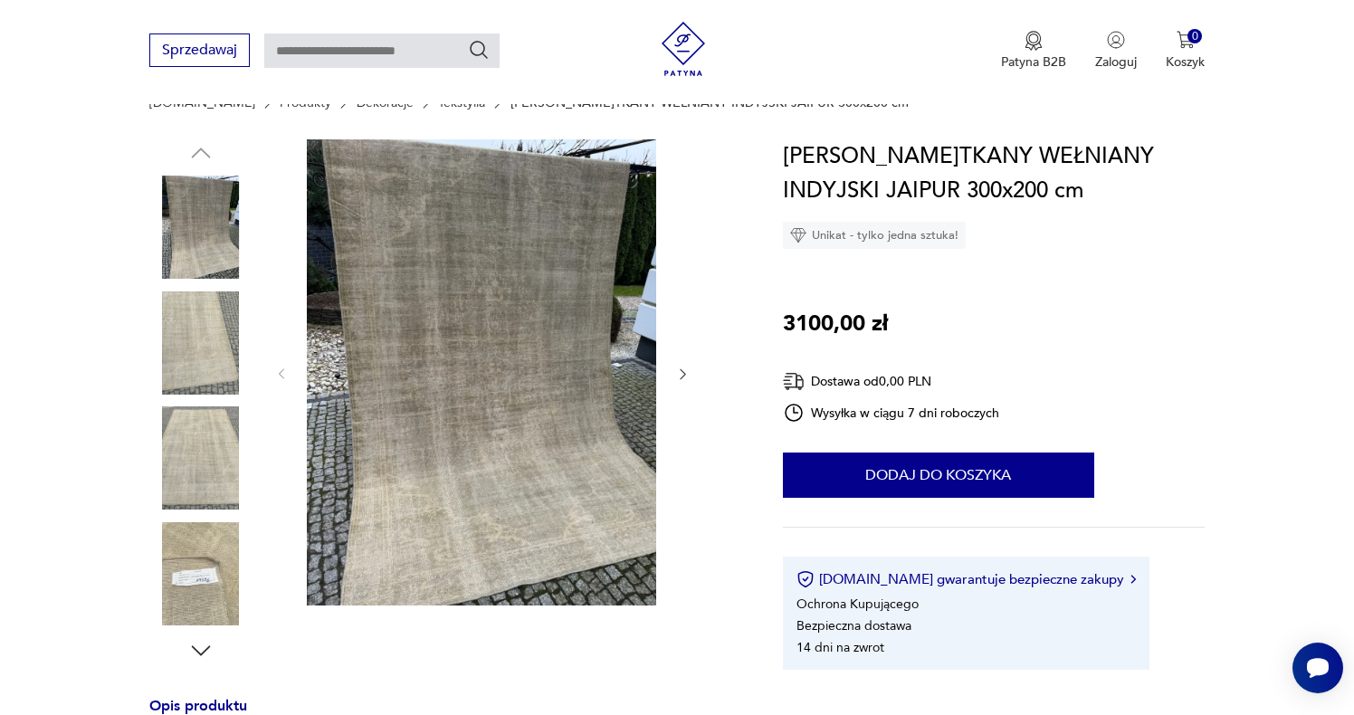
click at [209, 446] on img at bounding box center [200, 457] width 103 height 103
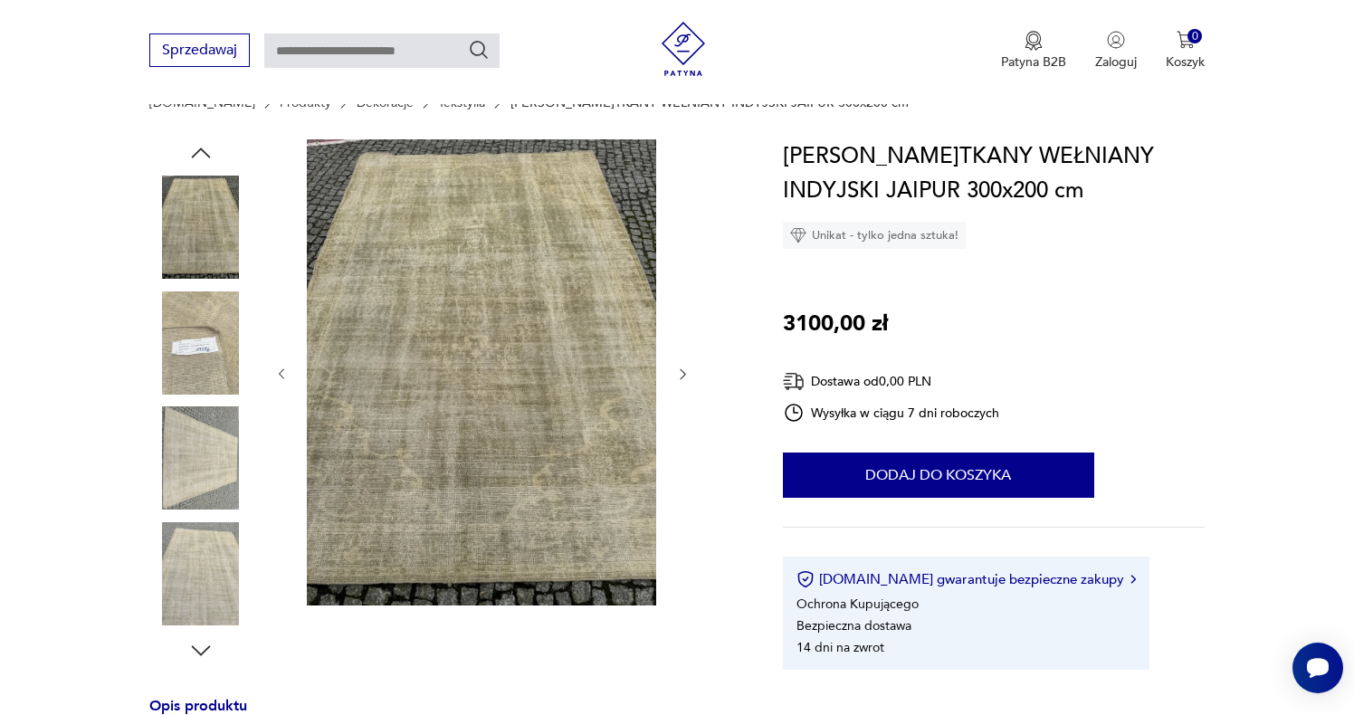
click at [203, 582] on img at bounding box center [200, 573] width 103 height 103
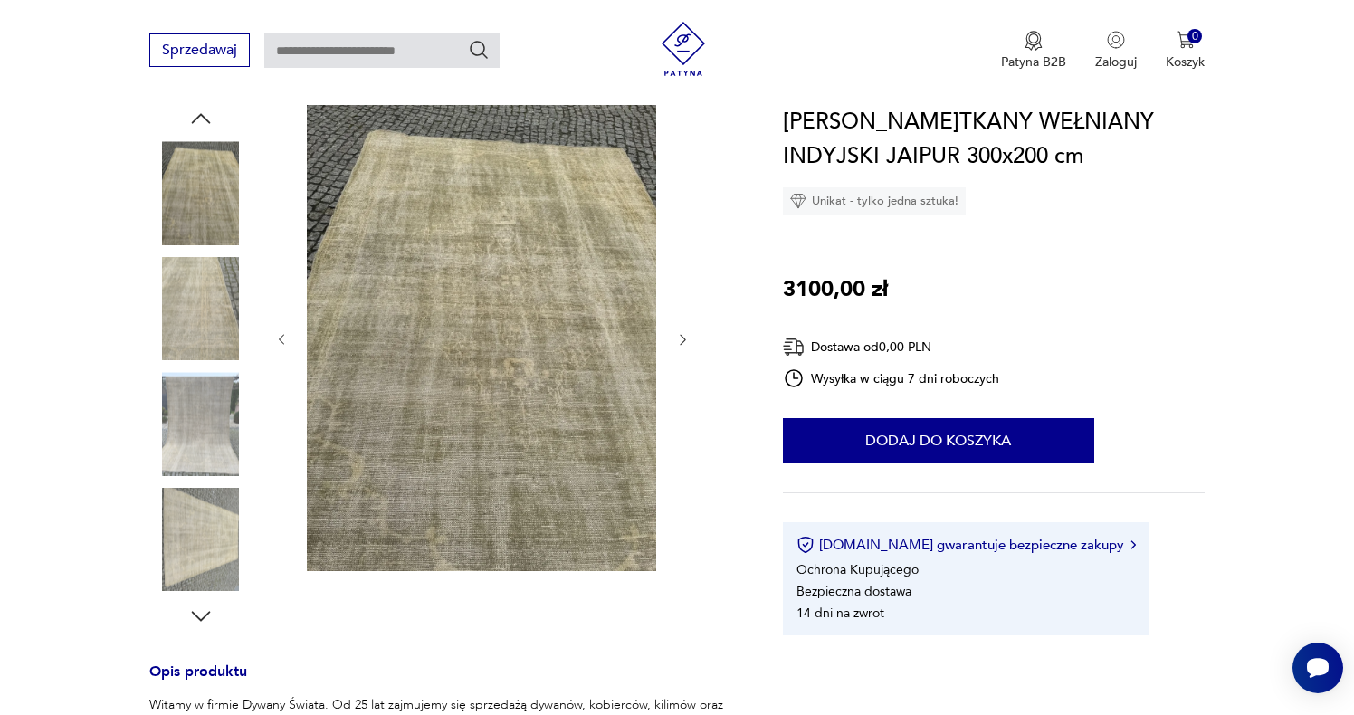
scroll to position [197, 0]
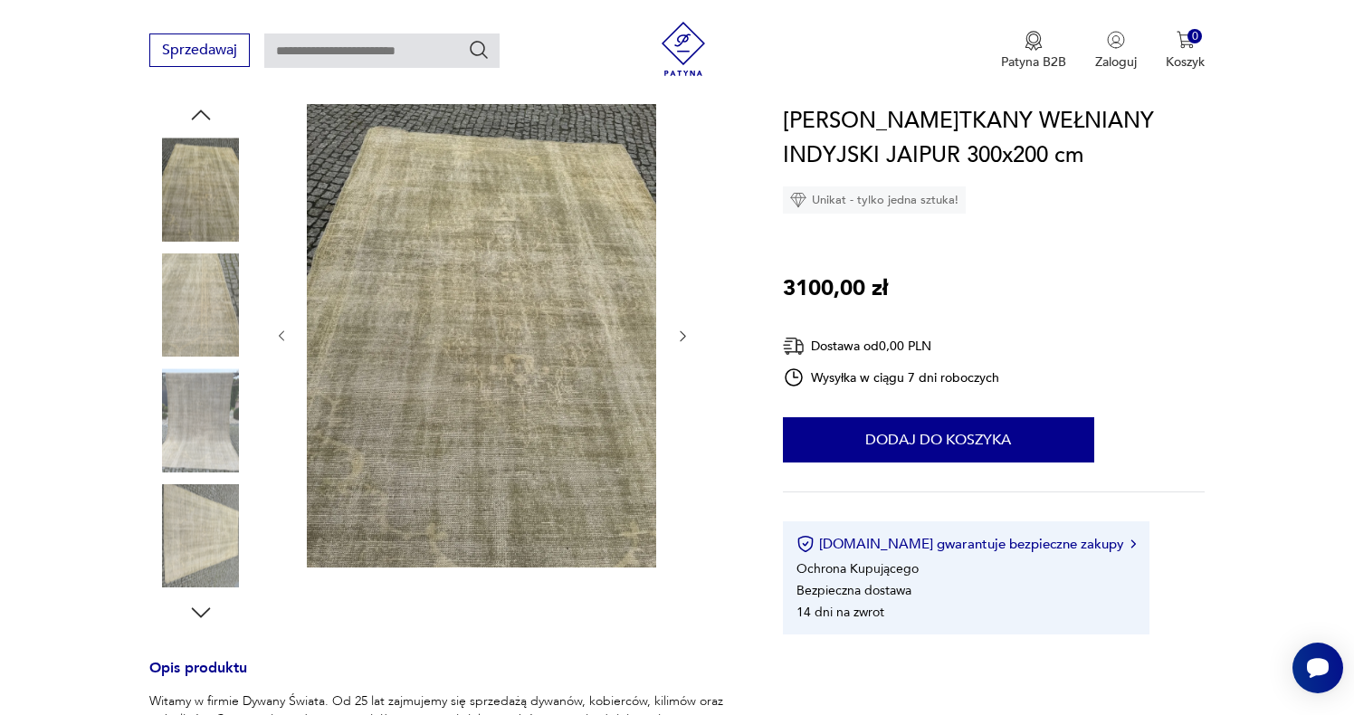
click at [200, 613] on icon "button" at bounding box center [200, 612] width 27 height 27
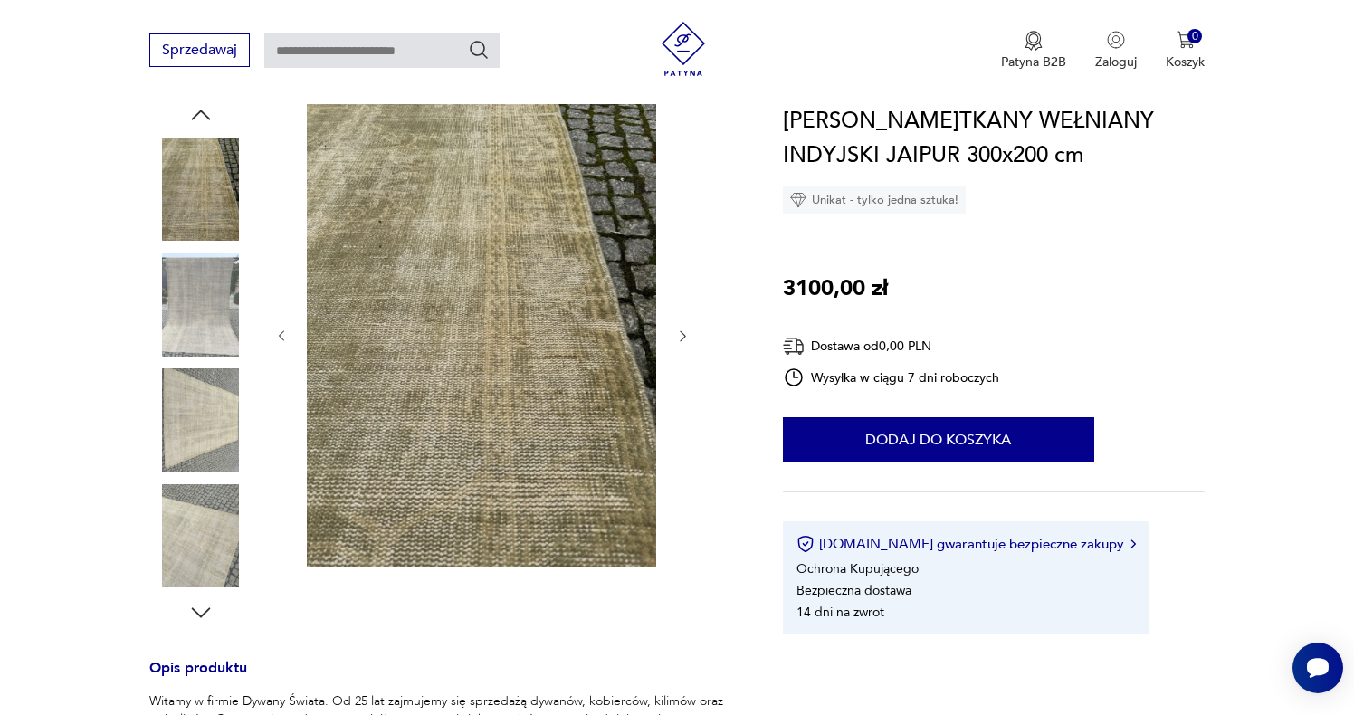
click at [230, 439] on img at bounding box center [200, 419] width 103 height 103
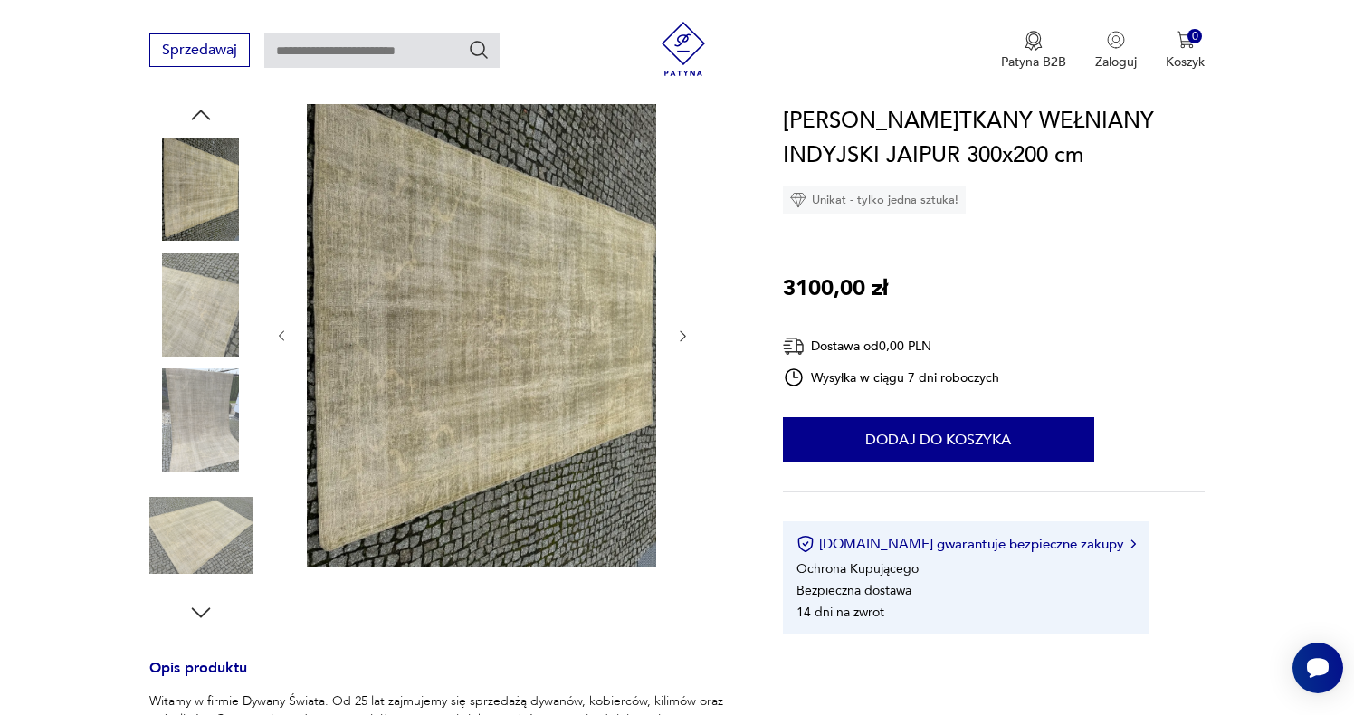
click at [203, 328] on img at bounding box center [200, 304] width 103 height 103
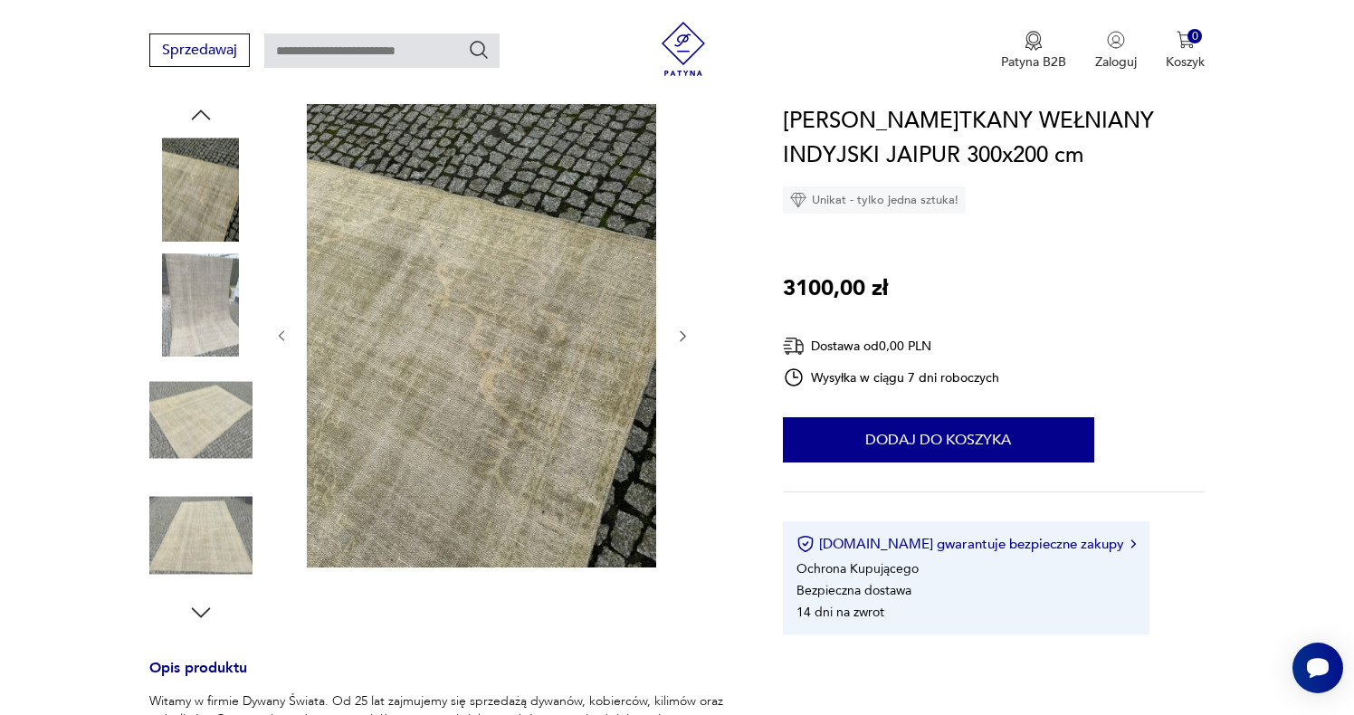
click at [201, 334] on img at bounding box center [200, 304] width 103 height 103
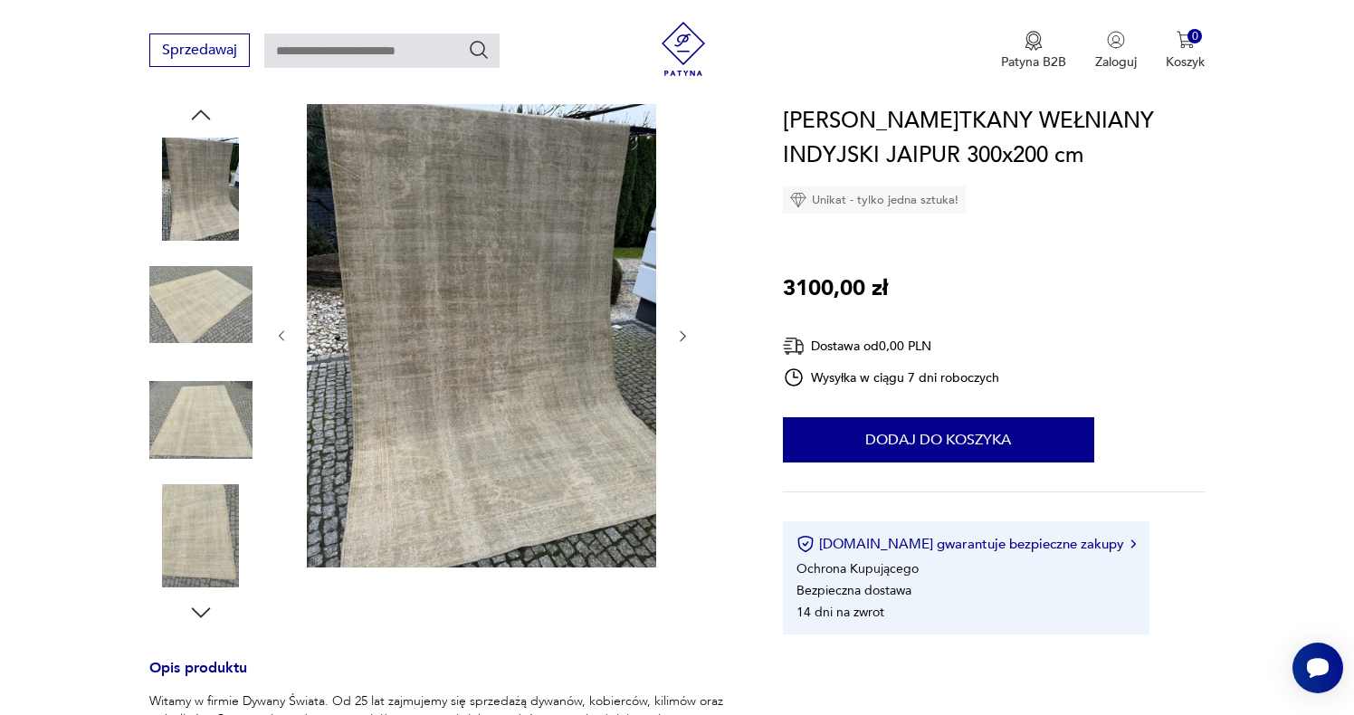
click at [442, 262] on img at bounding box center [481, 334] width 349 height 466
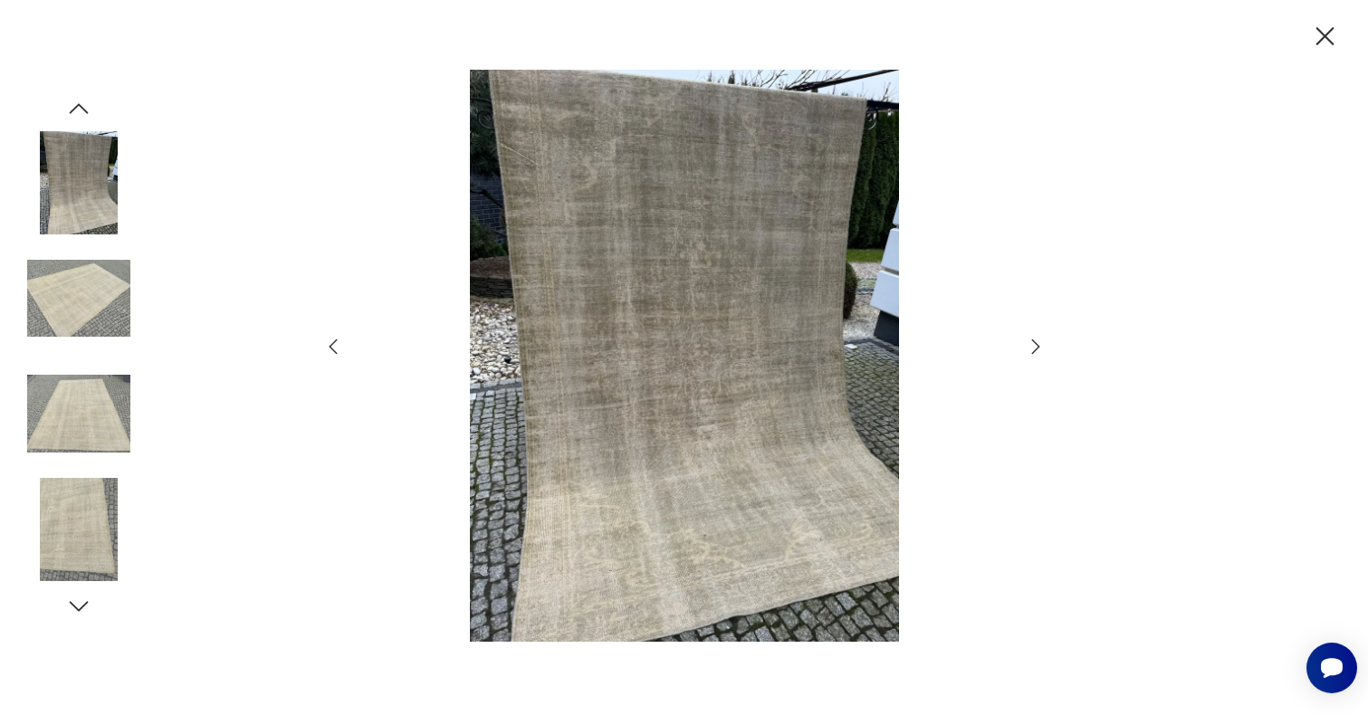
click at [640, 318] on img at bounding box center [684, 356] width 644 height 572
click at [1059, 306] on div at bounding box center [684, 357] width 1368 height 715
click at [1324, 41] on icon "button" at bounding box center [1325, 37] width 32 height 32
